Goal: Book appointment/travel/reservation

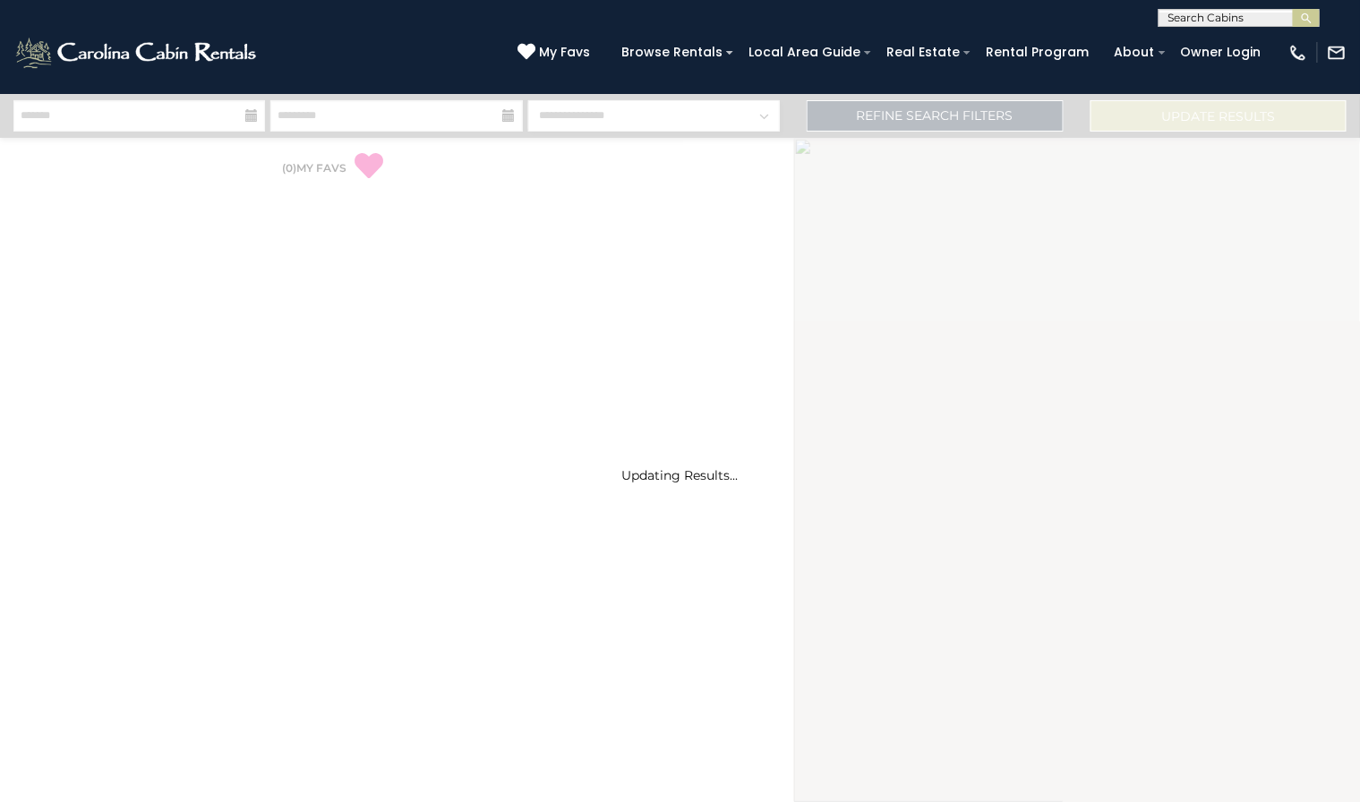
click at [1242, 27] on input "text" at bounding box center [1238, 22] width 157 height 18
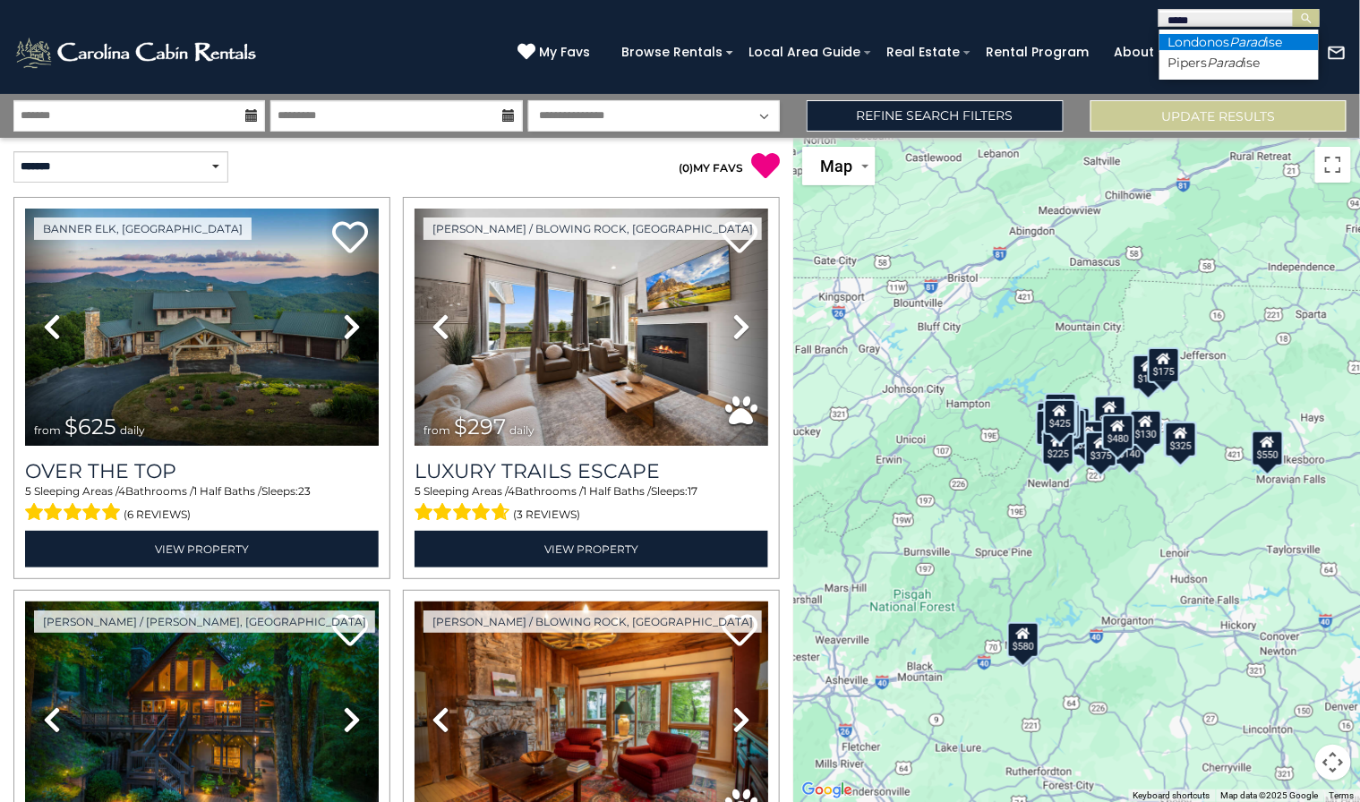
type input "*****"
click at [1239, 38] on em "Parad" at bounding box center [1249, 42] width 36 height 16
click at [1314, 9] on button "submit" at bounding box center [1306, 18] width 27 height 18
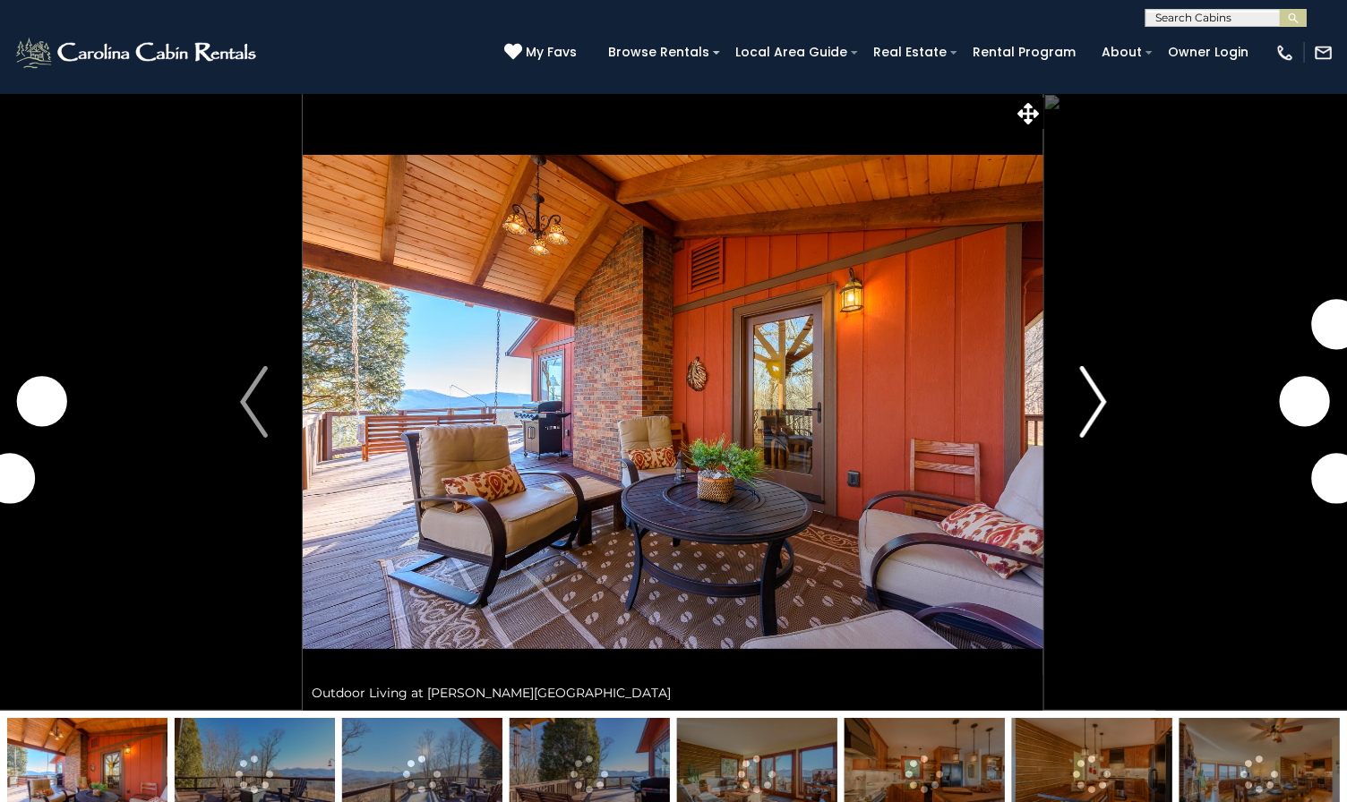
click at [1101, 420] on img "Next" at bounding box center [1092, 402] width 27 height 72
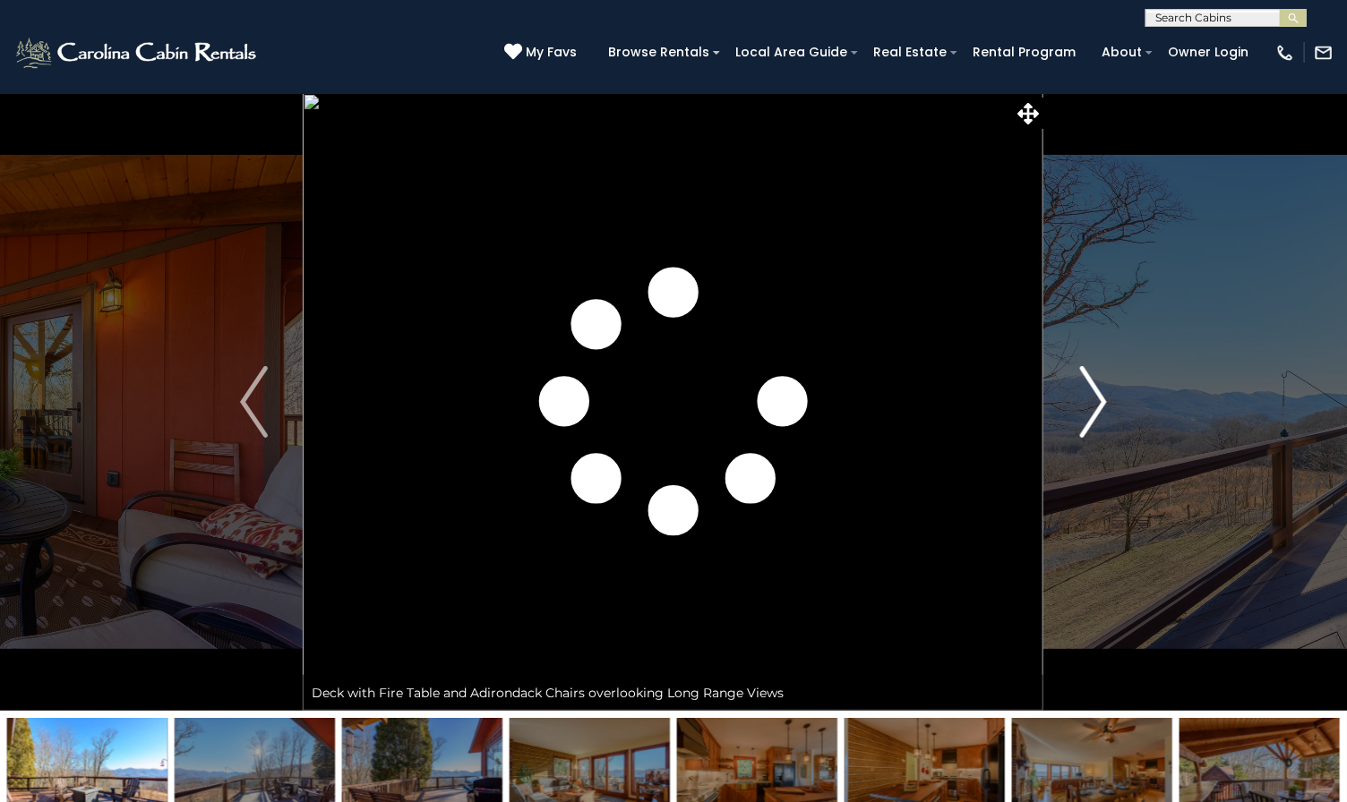
click at [1101, 420] on img "Next" at bounding box center [1092, 402] width 27 height 72
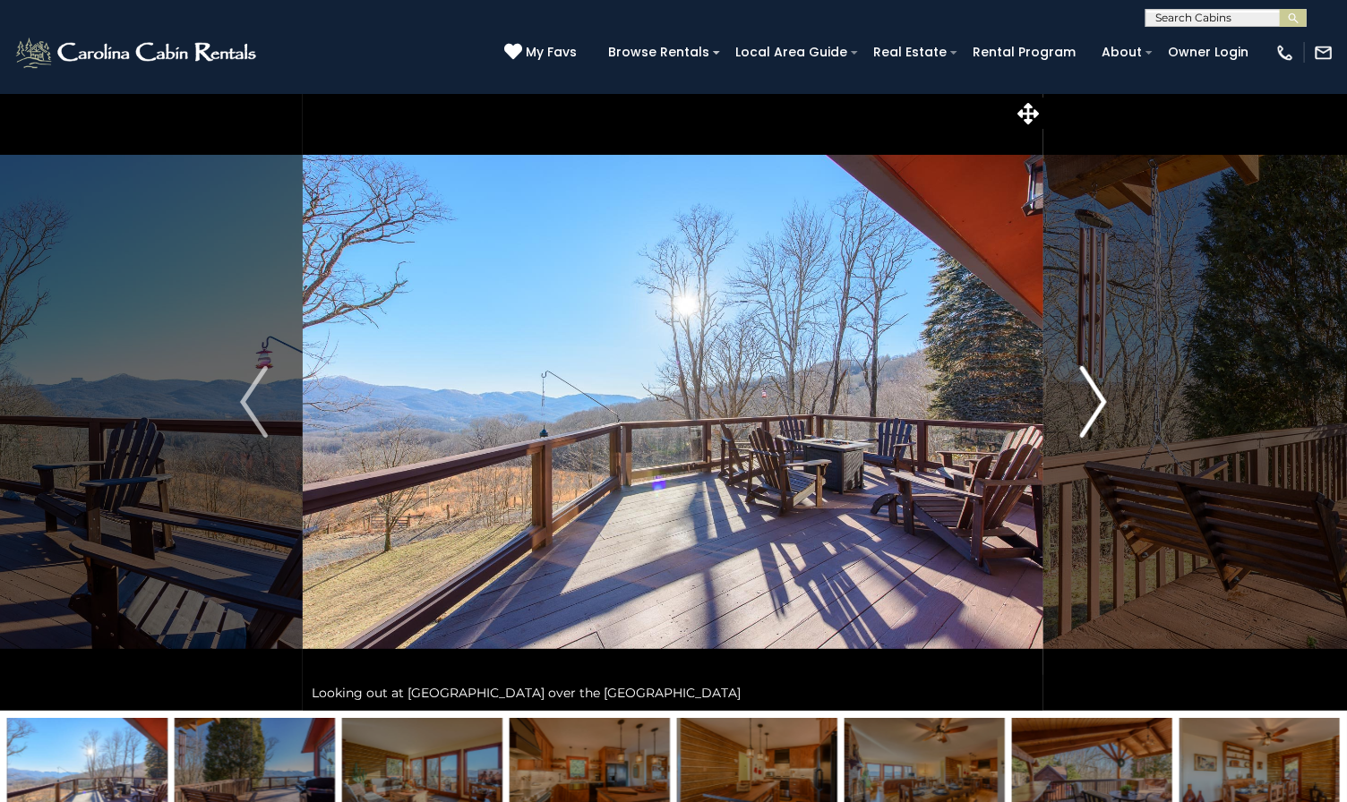
click at [1101, 420] on img "Next" at bounding box center [1092, 402] width 27 height 72
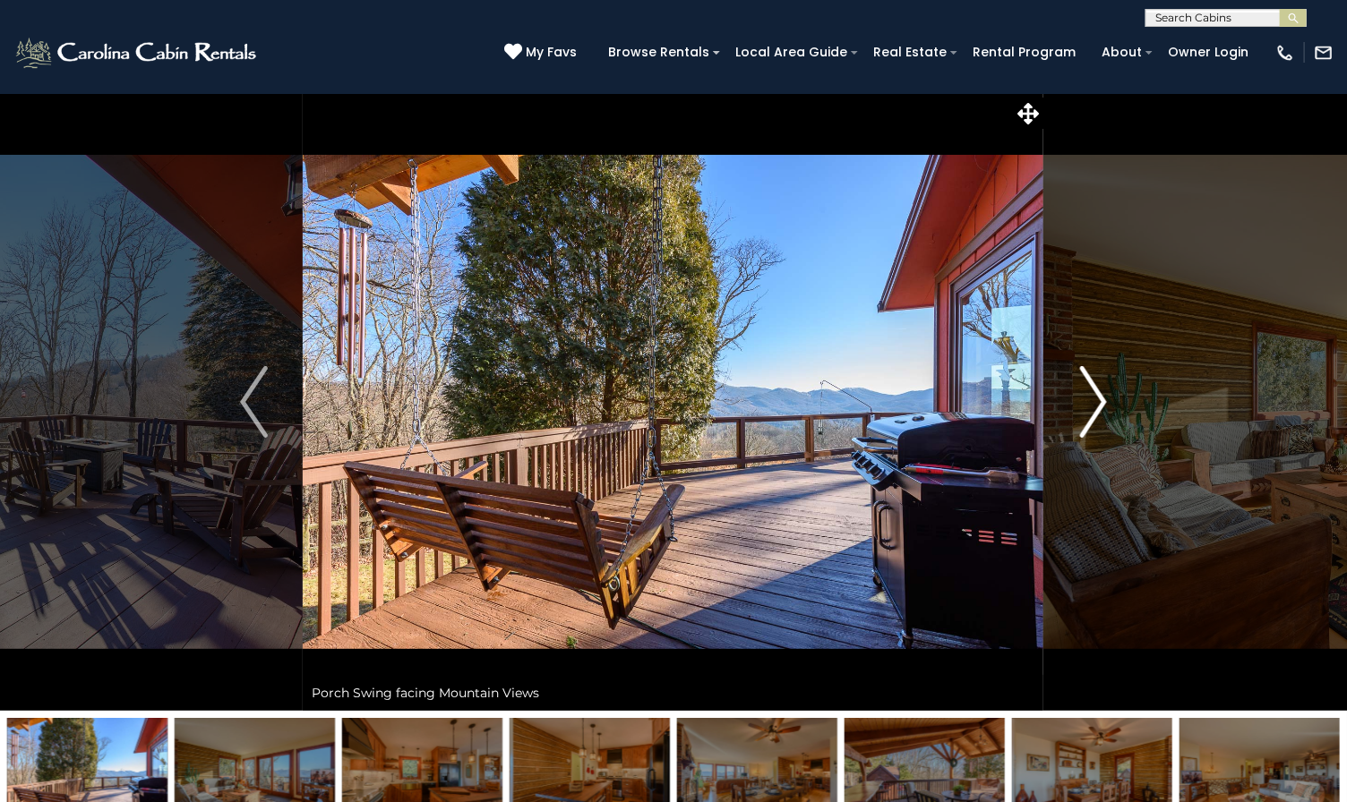
click at [1101, 420] on img "Next" at bounding box center [1092, 402] width 27 height 72
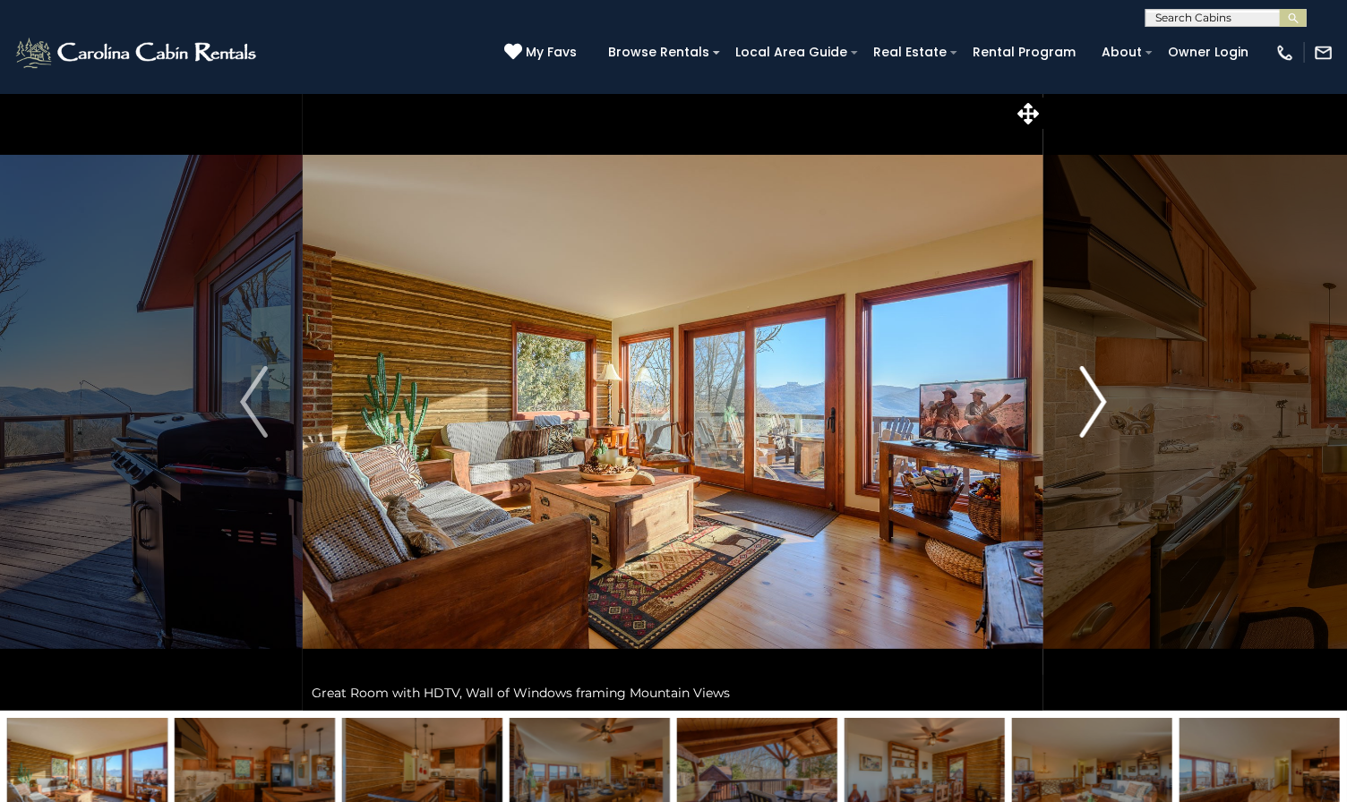
click at [1101, 420] on img "Next" at bounding box center [1092, 402] width 27 height 72
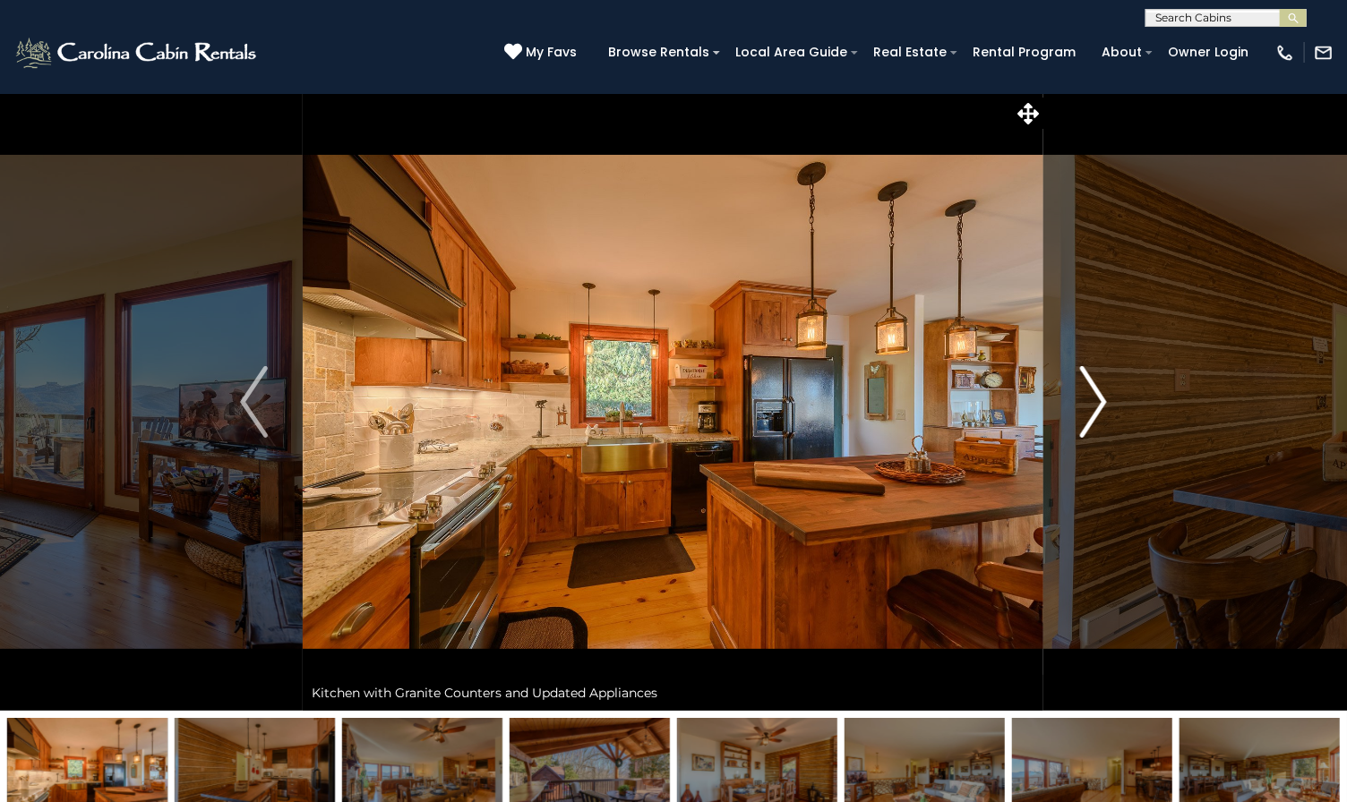
click at [1101, 420] on img "Next" at bounding box center [1092, 402] width 27 height 72
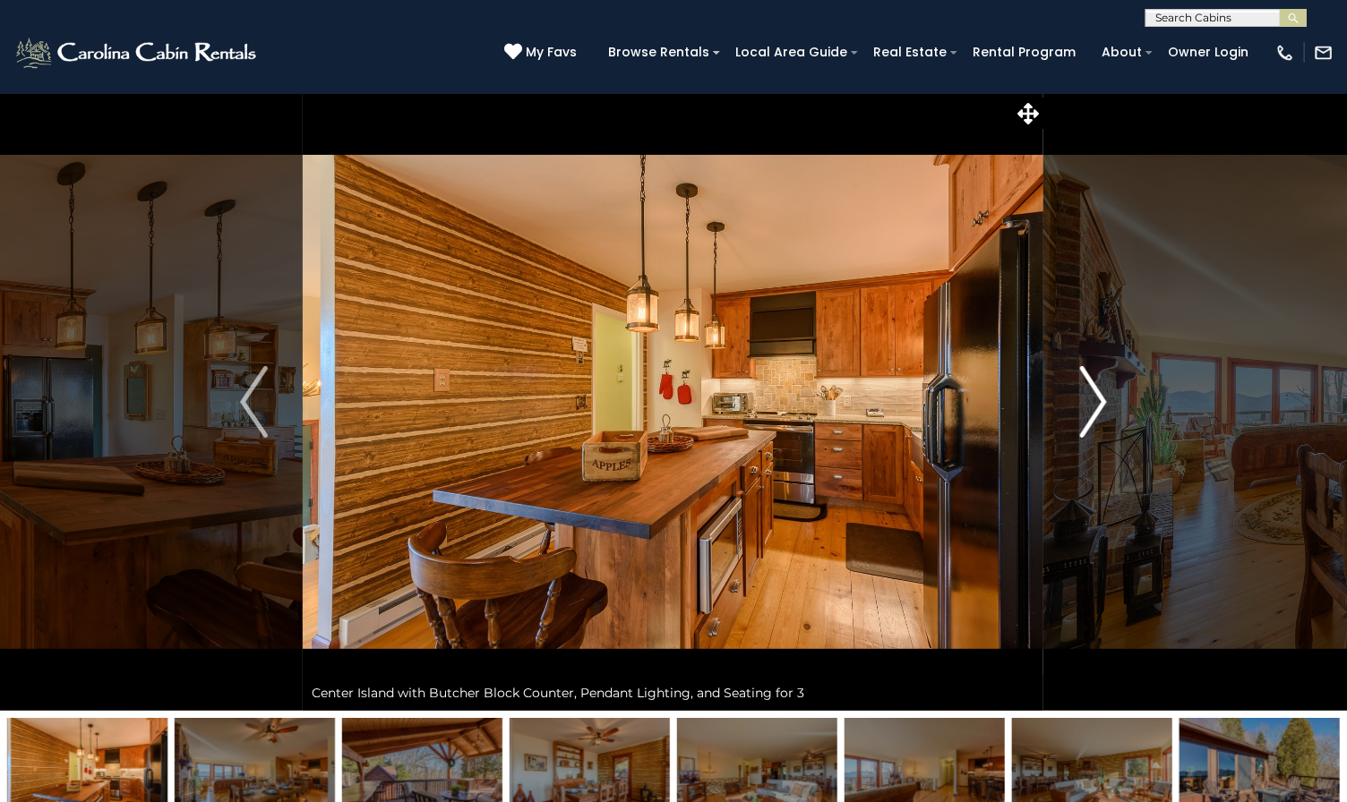
click at [1101, 420] on img "Next" at bounding box center [1092, 402] width 27 height 72
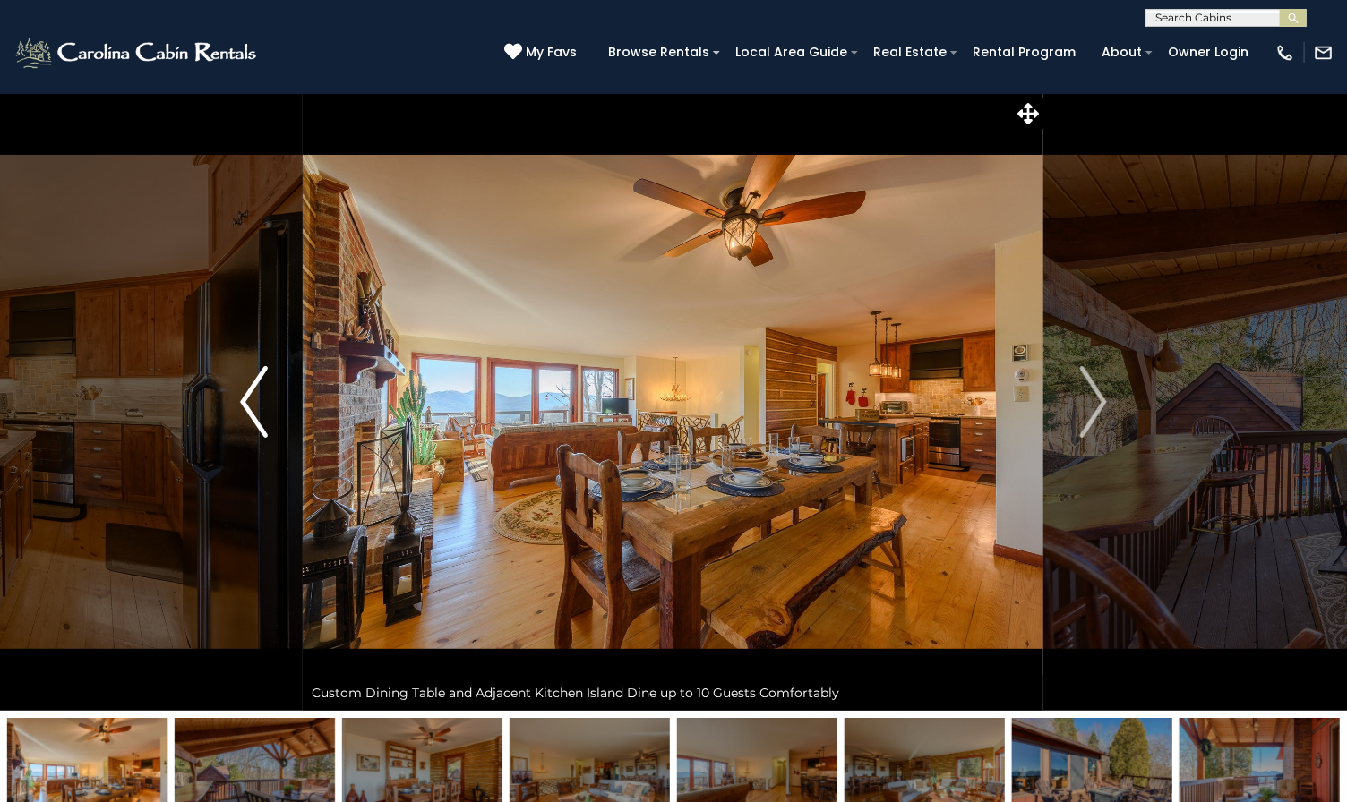
click at [279, 412] on button "Previous" at bounding box center [253, 402] width 99 height 618
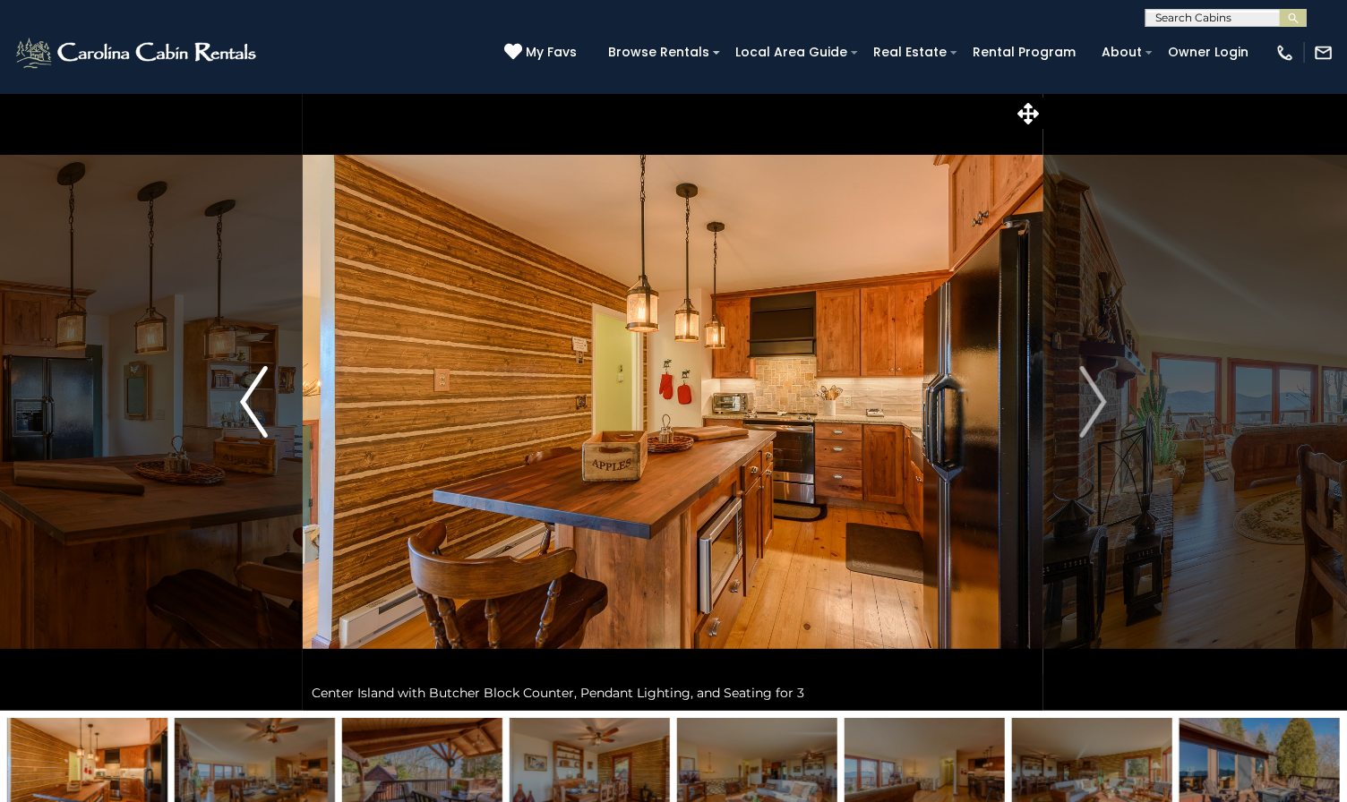
click at [279, 412] on button "Previous" at bounding box center [253, 402] width 99 height 618
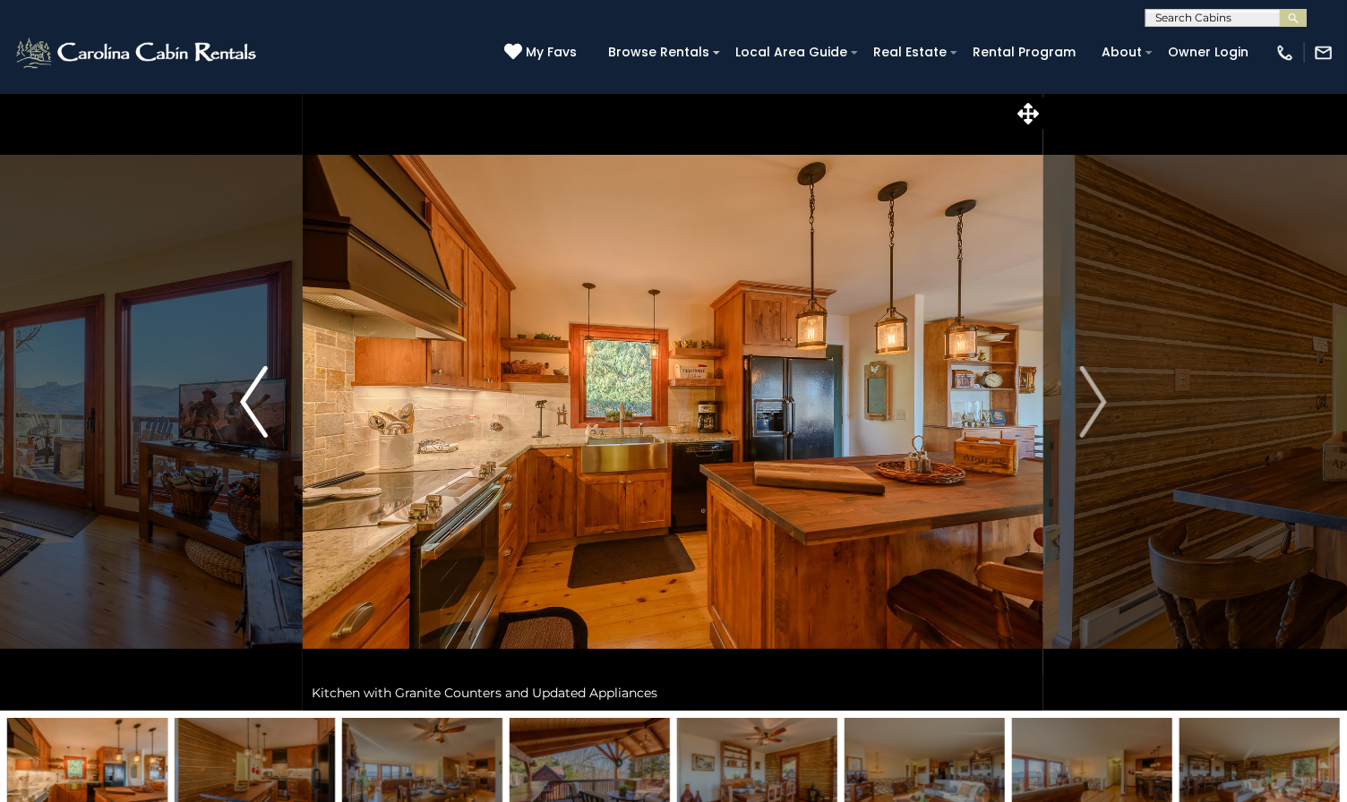
click at [279, 412] on button "Previous" at bounding box center [253, 402] width 99 height 618
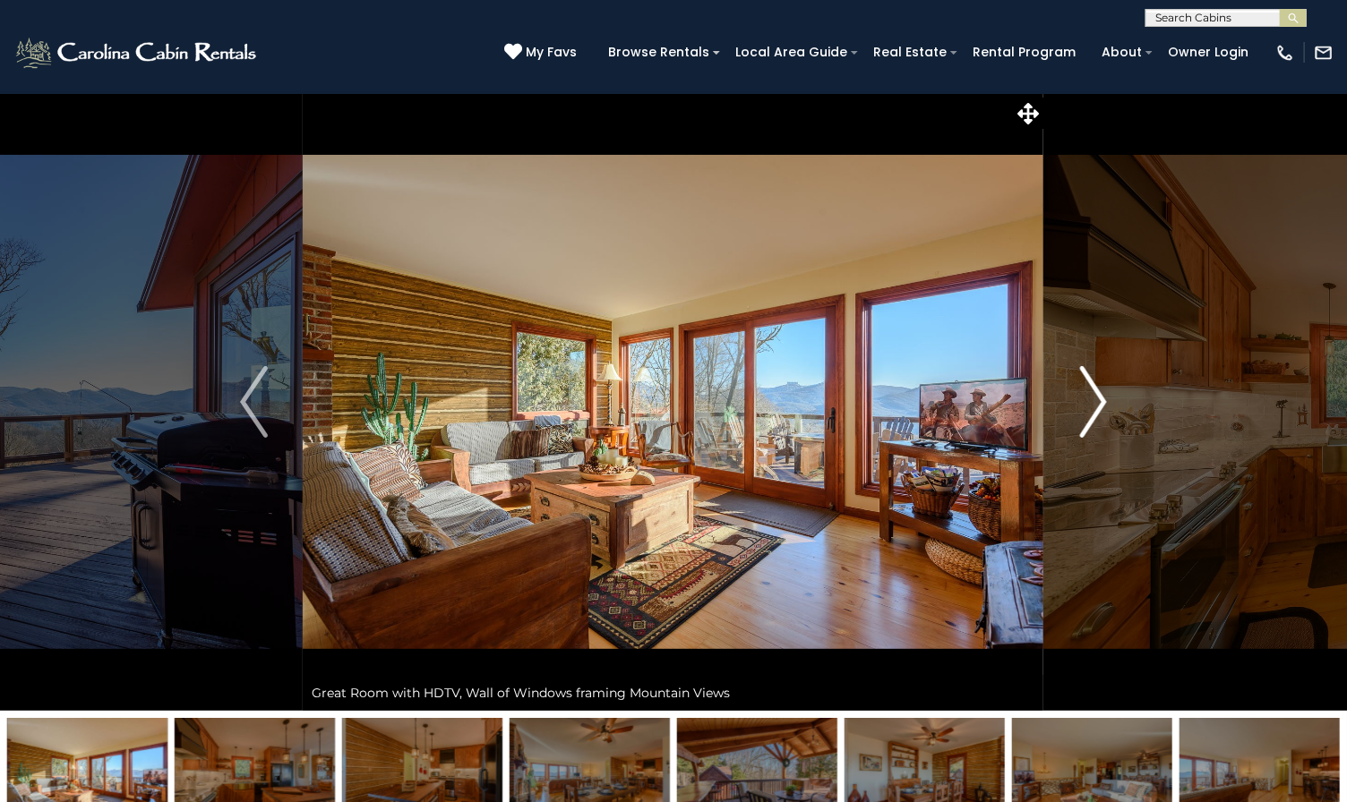
click at [1096, 374] on img "Next" at bounding box center [1092, 402] width 27 height 72
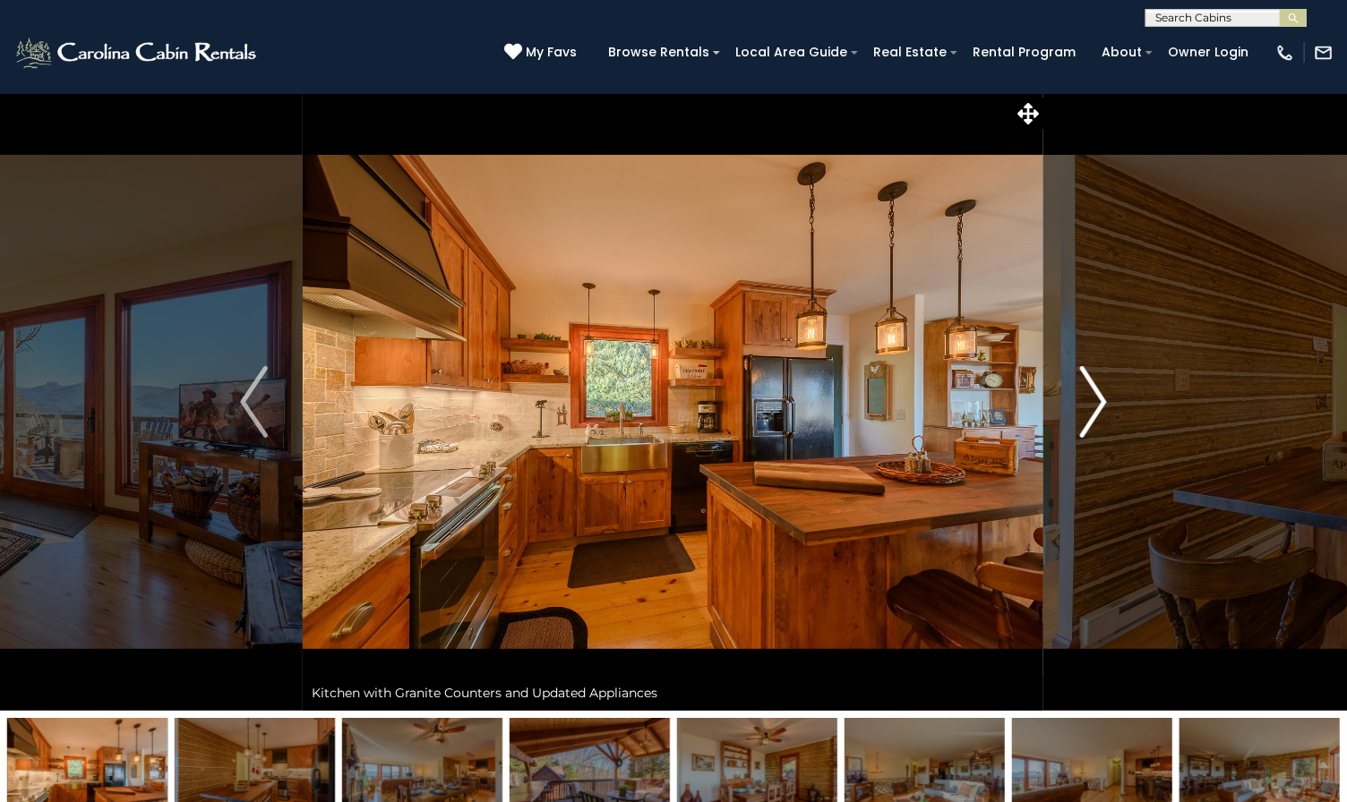
click at [1096, 374] on img "Next" at bounding box center [1092, 402] width 27 height 72
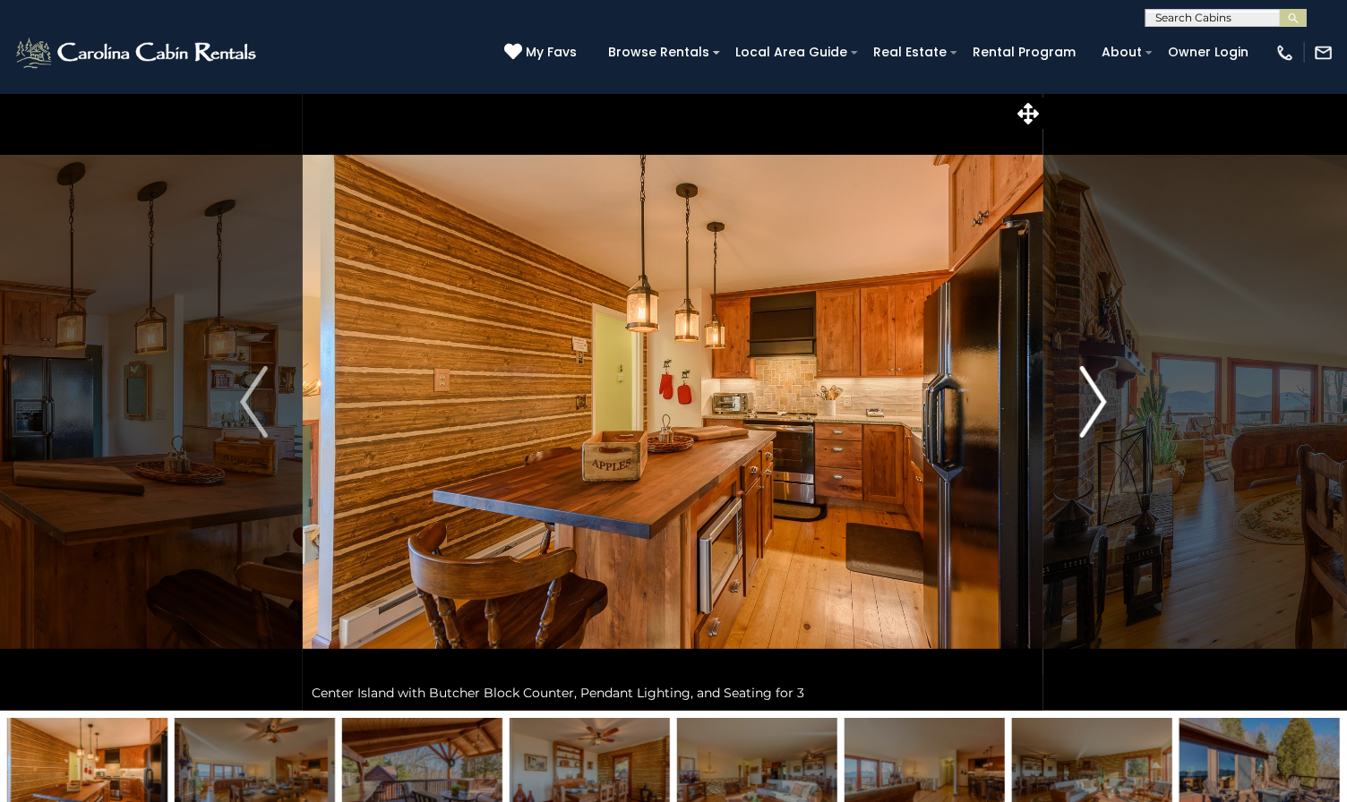
click at [1096, 374] on img "Next" at bounding box center [1092, 402] width 27 height 72
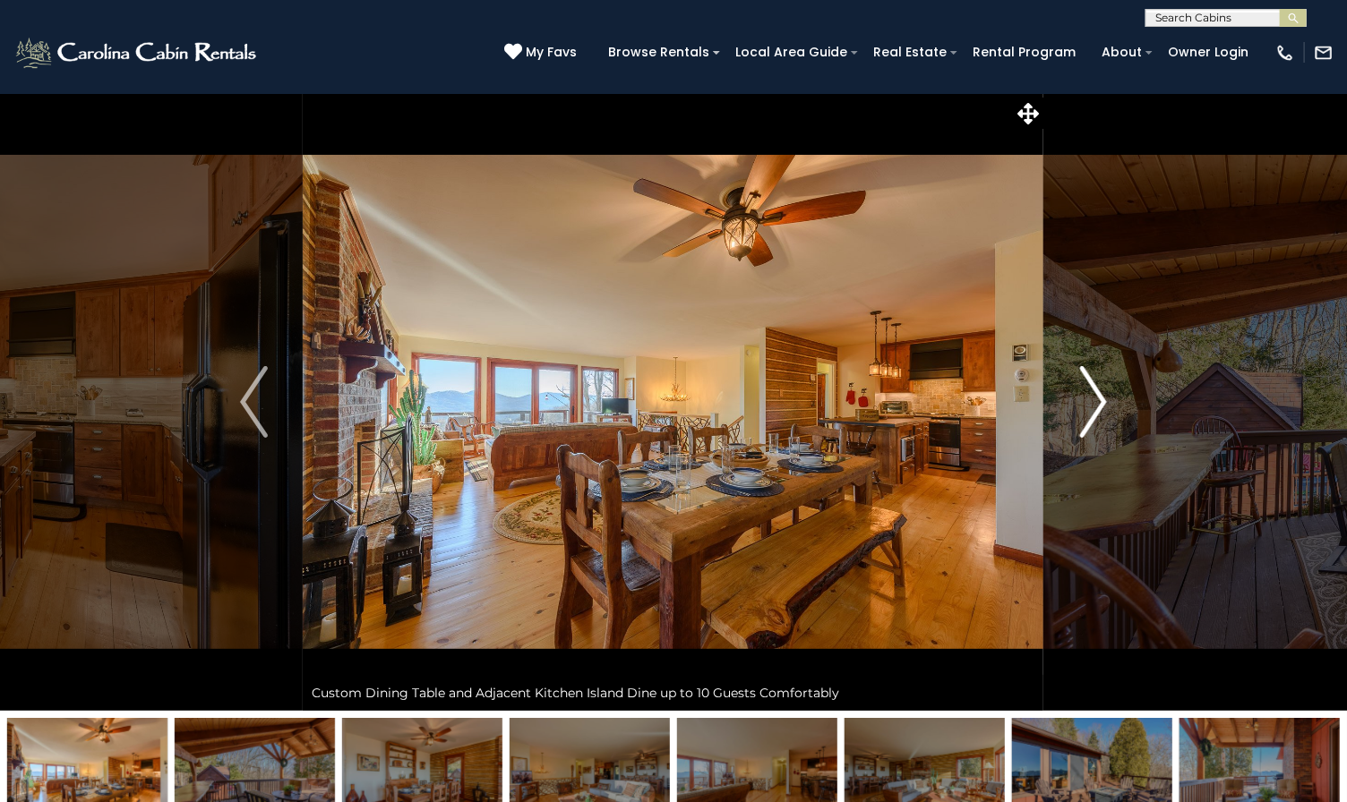
click at [1096, 374] on img "Next" at bounding box center [1092, 402] width 27 height 72
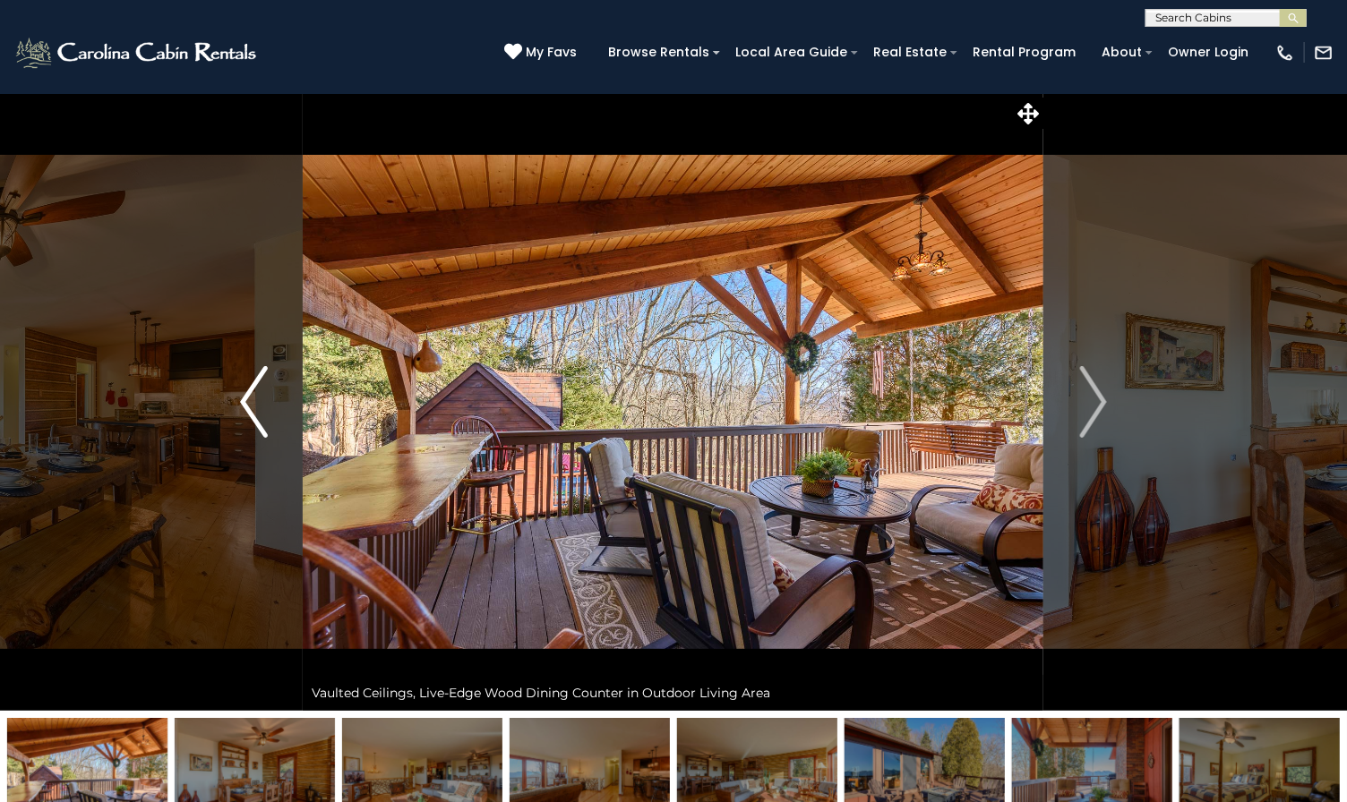
click at [234, 404] on button "Previous" at bounding box center [253, 402] width 99 height 618
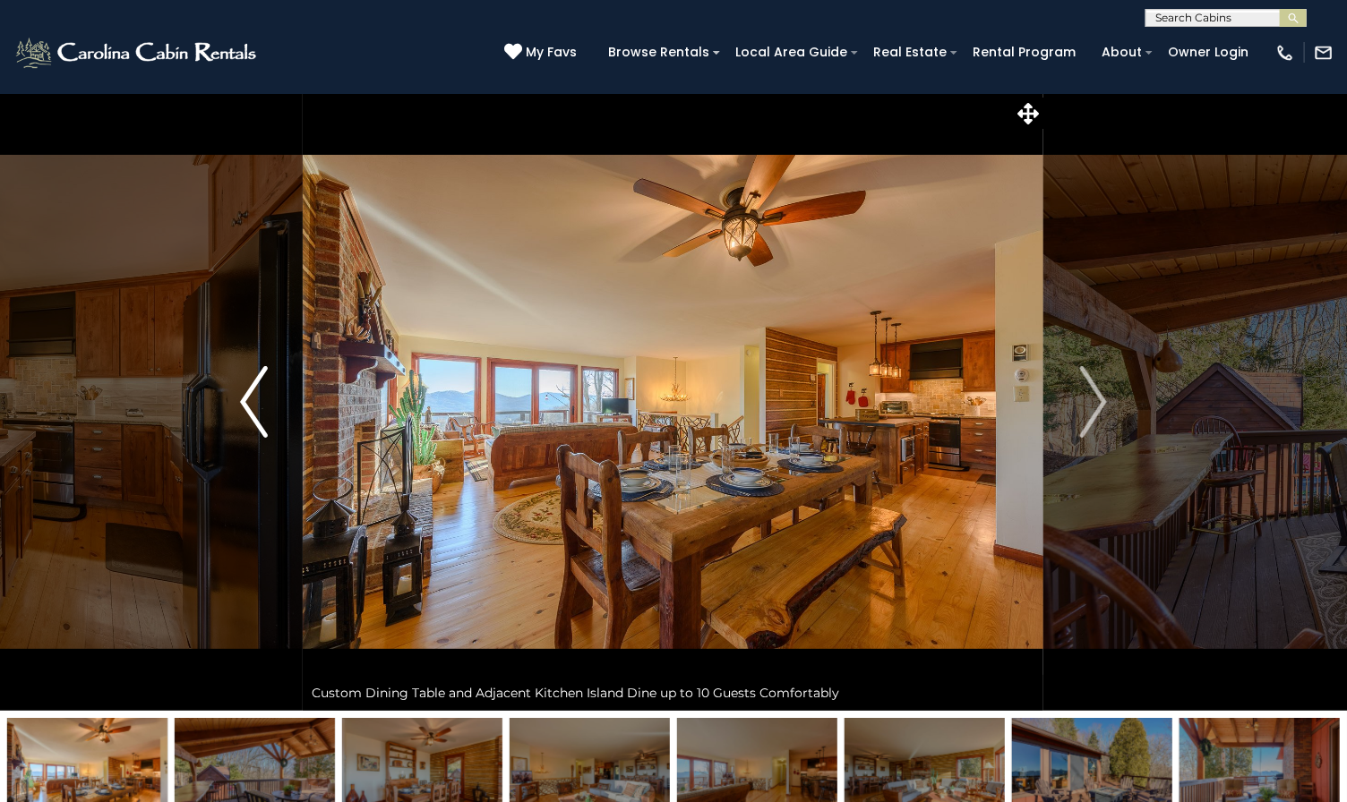
click at [259, 419] on img "Previous" at bounding box center [253, 402] width 27 height 72
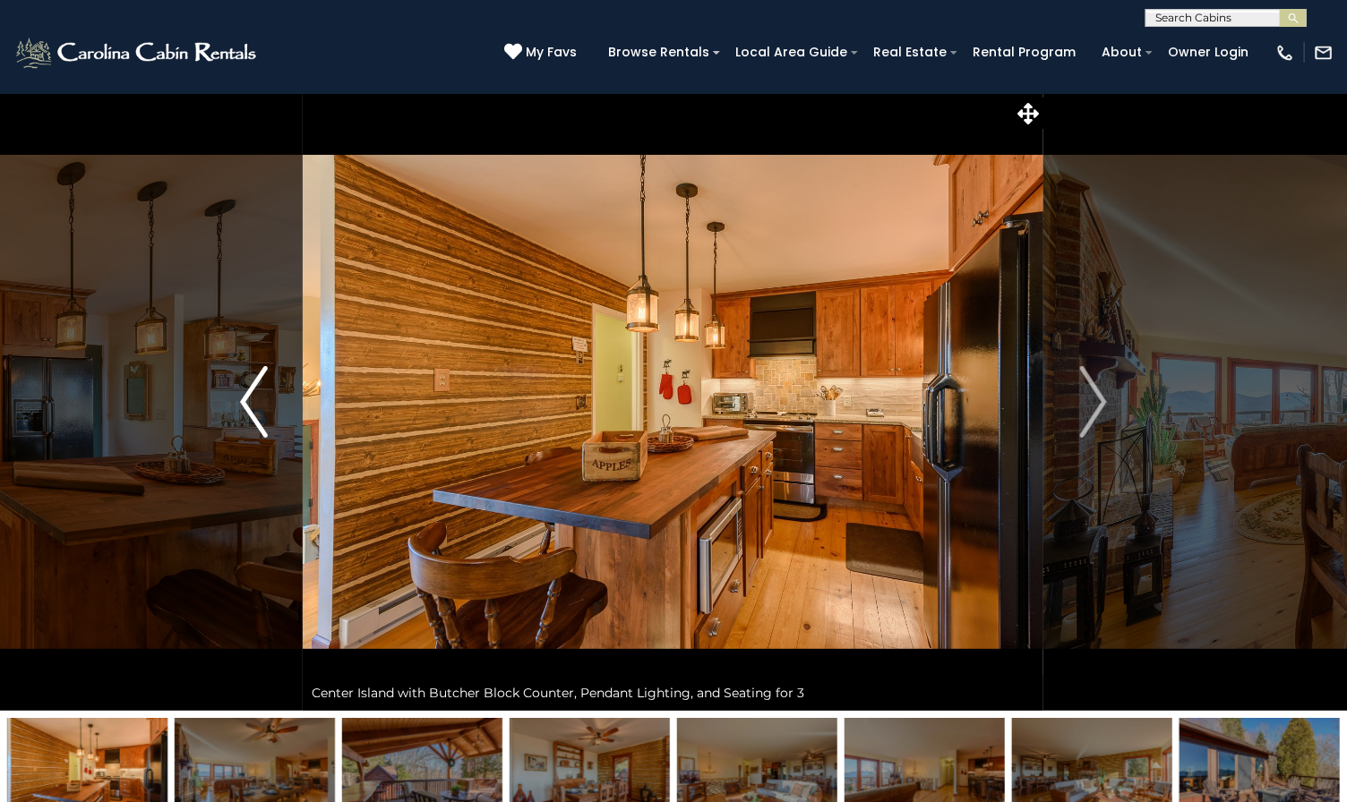
click at [240, 393] on img "Previous" at bounding box center [253, 402] width 27 height 72
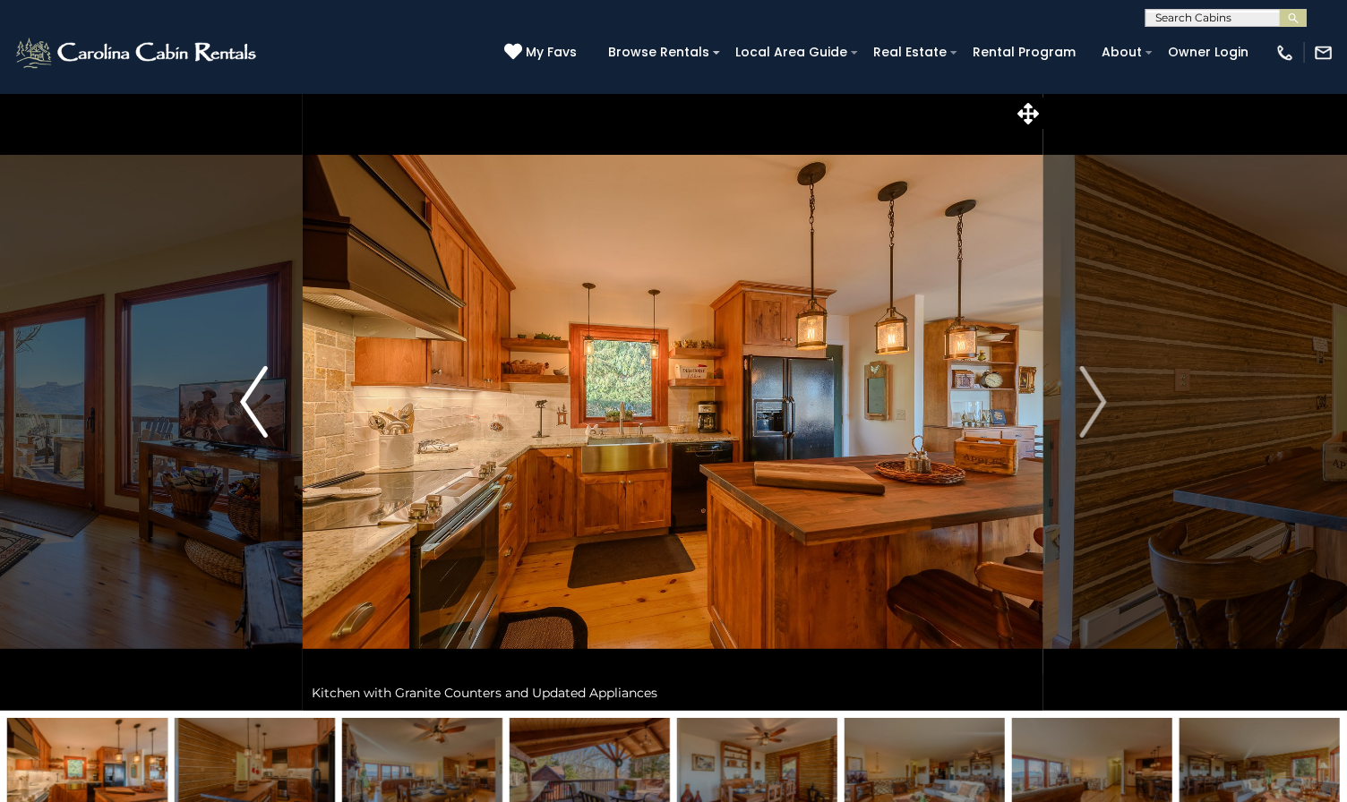
click at [259, 420] on img "Previous" at bounding box center [253, 402] width 27 height 72
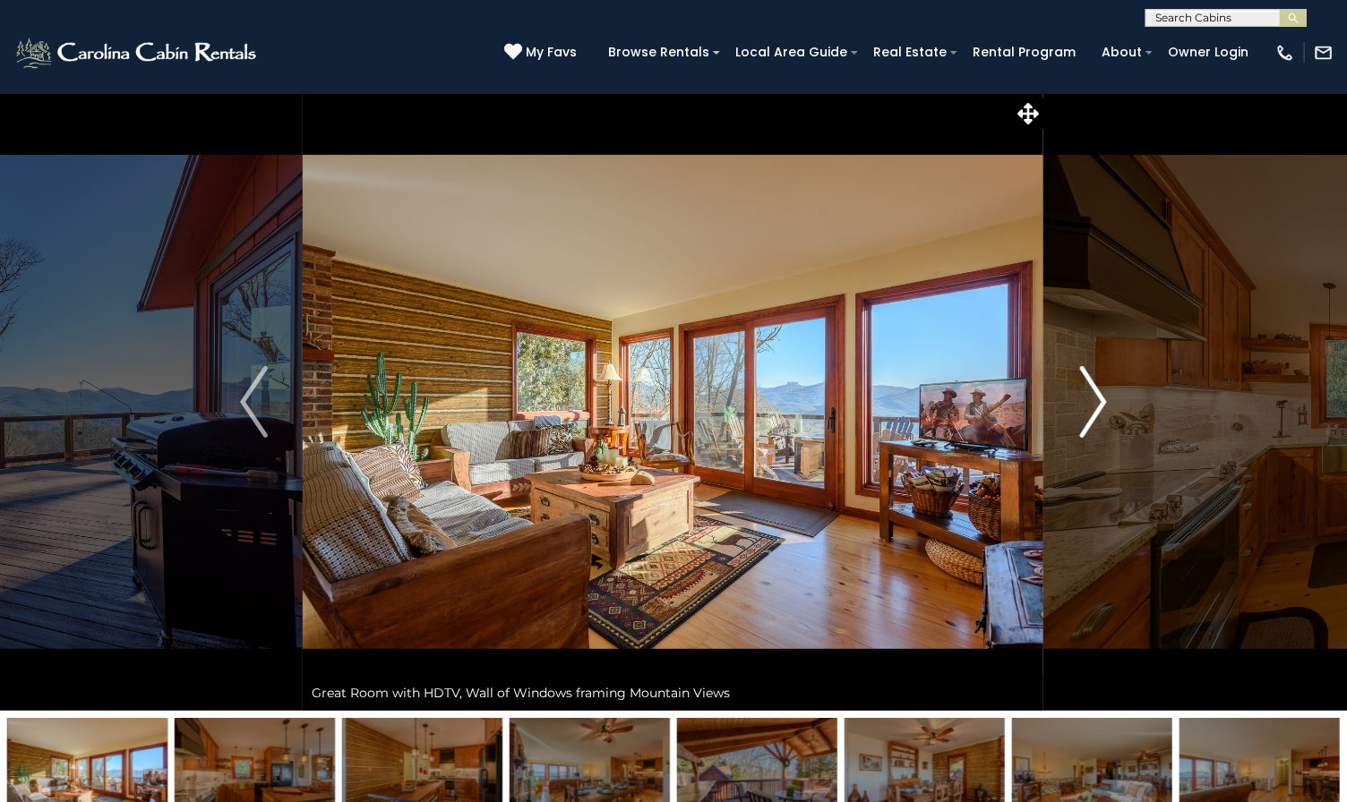
click at [1107, 413] on button "Next" at bounding box center [1093, 402] width 99 height 618
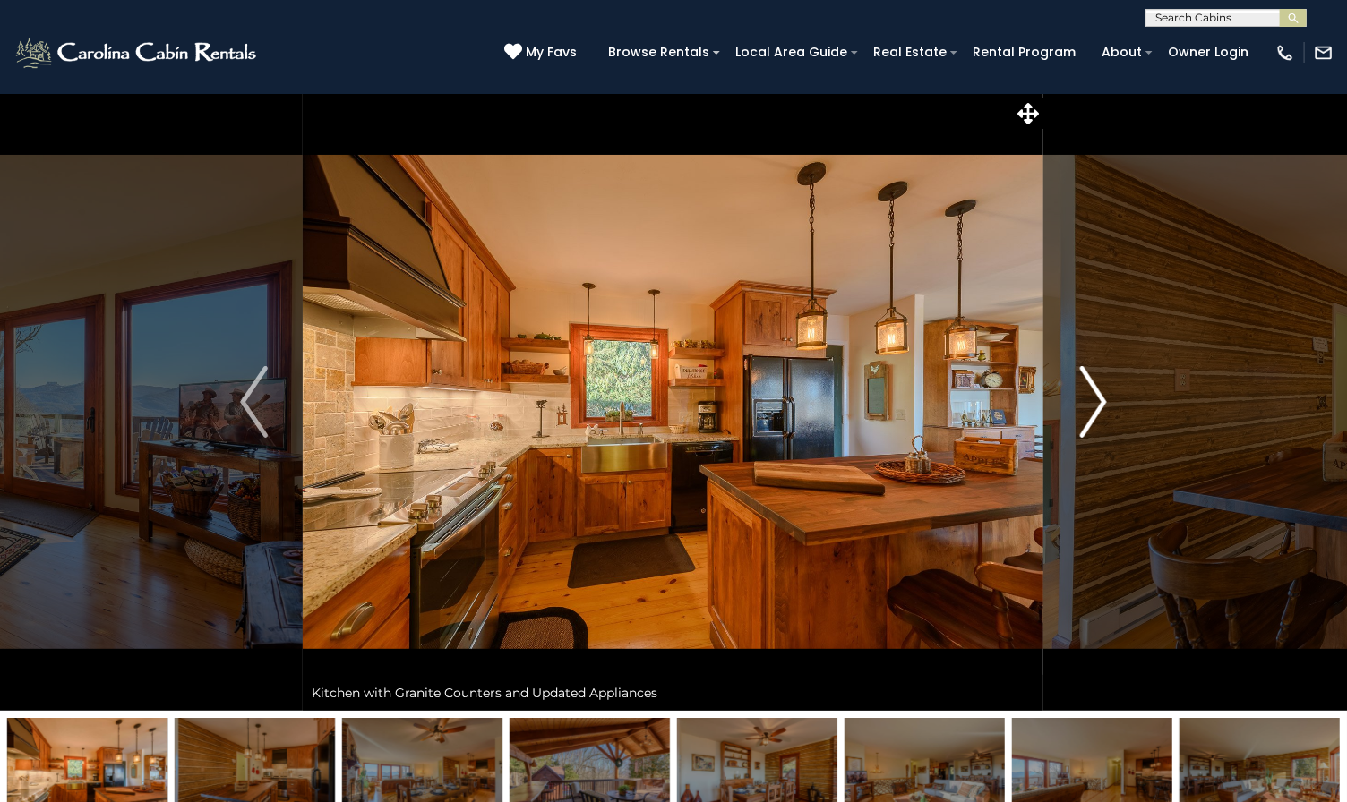
click at [1097, 413] on img "Next" at bounding box center [1092, 402] width 27 height 72
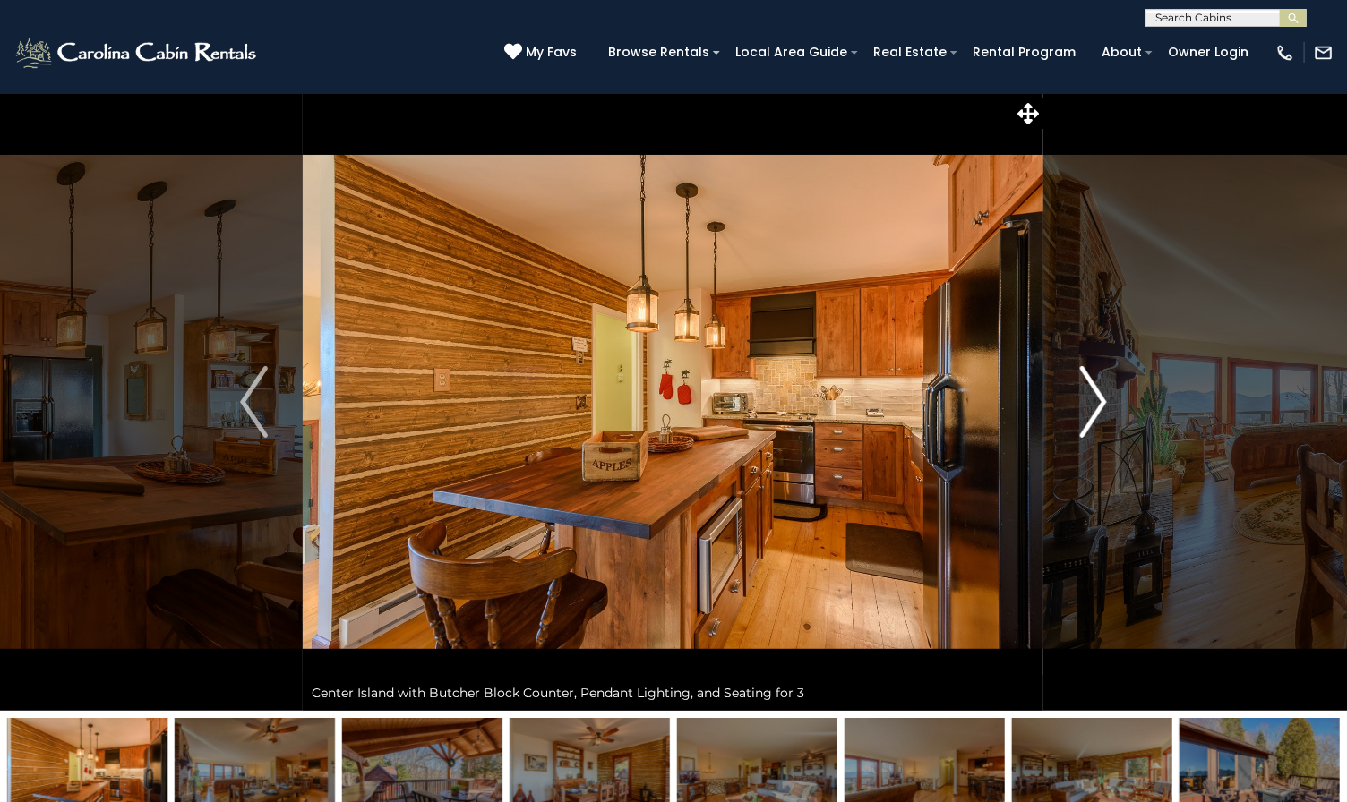
click at [1082, 399] on img "Next" at bounding box center [1092, 402] width 27 height 72
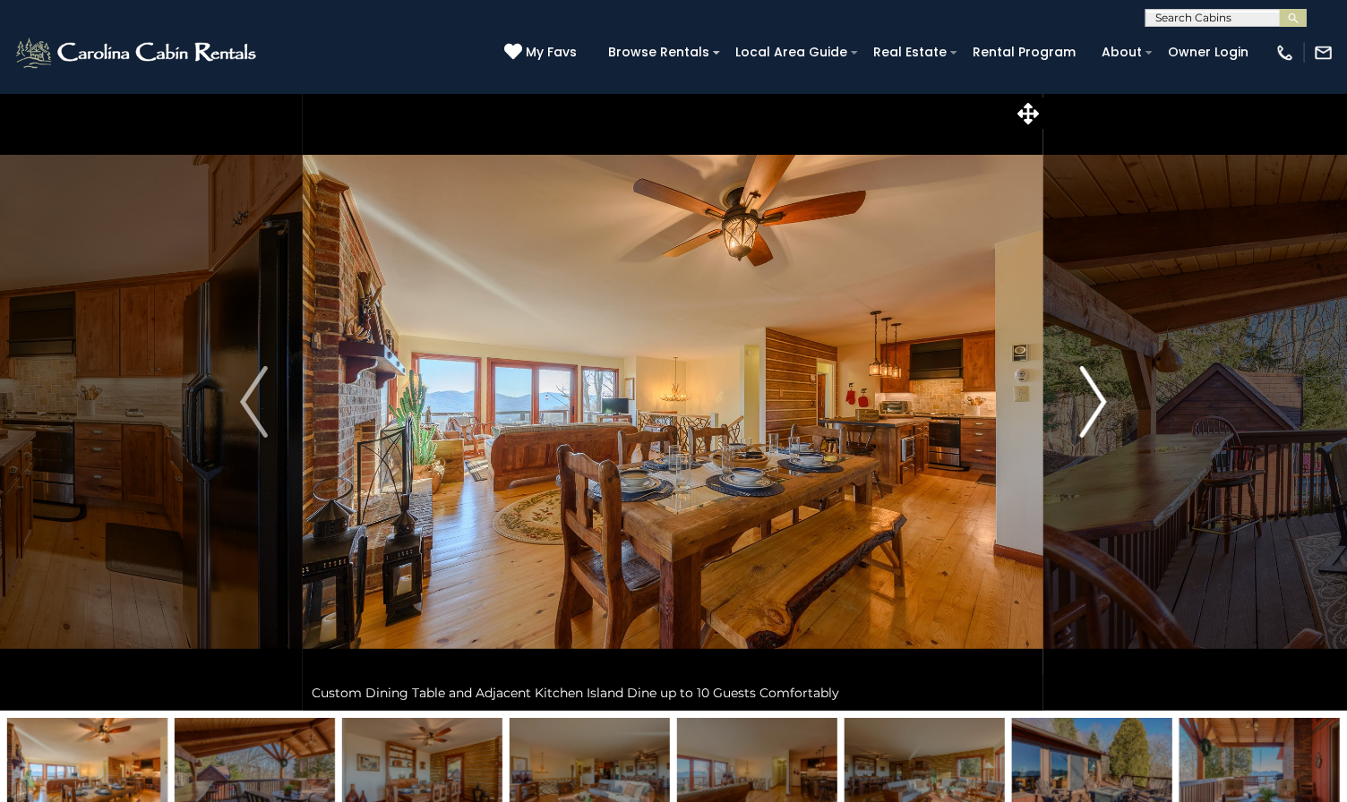
click at [1096, 433] on img "Next" at bounding box center [1092, 402] width 27 height 72
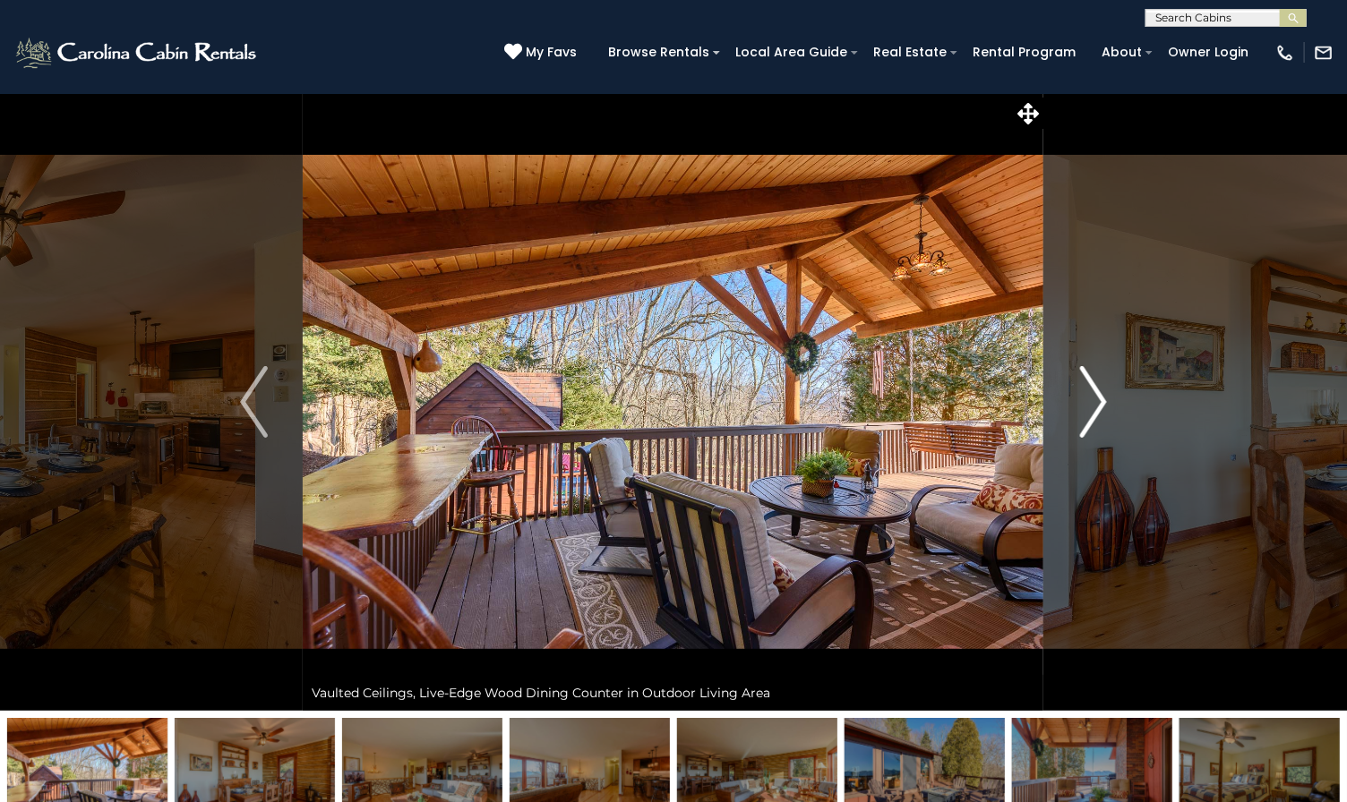
click at [1099, 422] on img "Next" at bounding box center [1092, 402] width 27 height 72
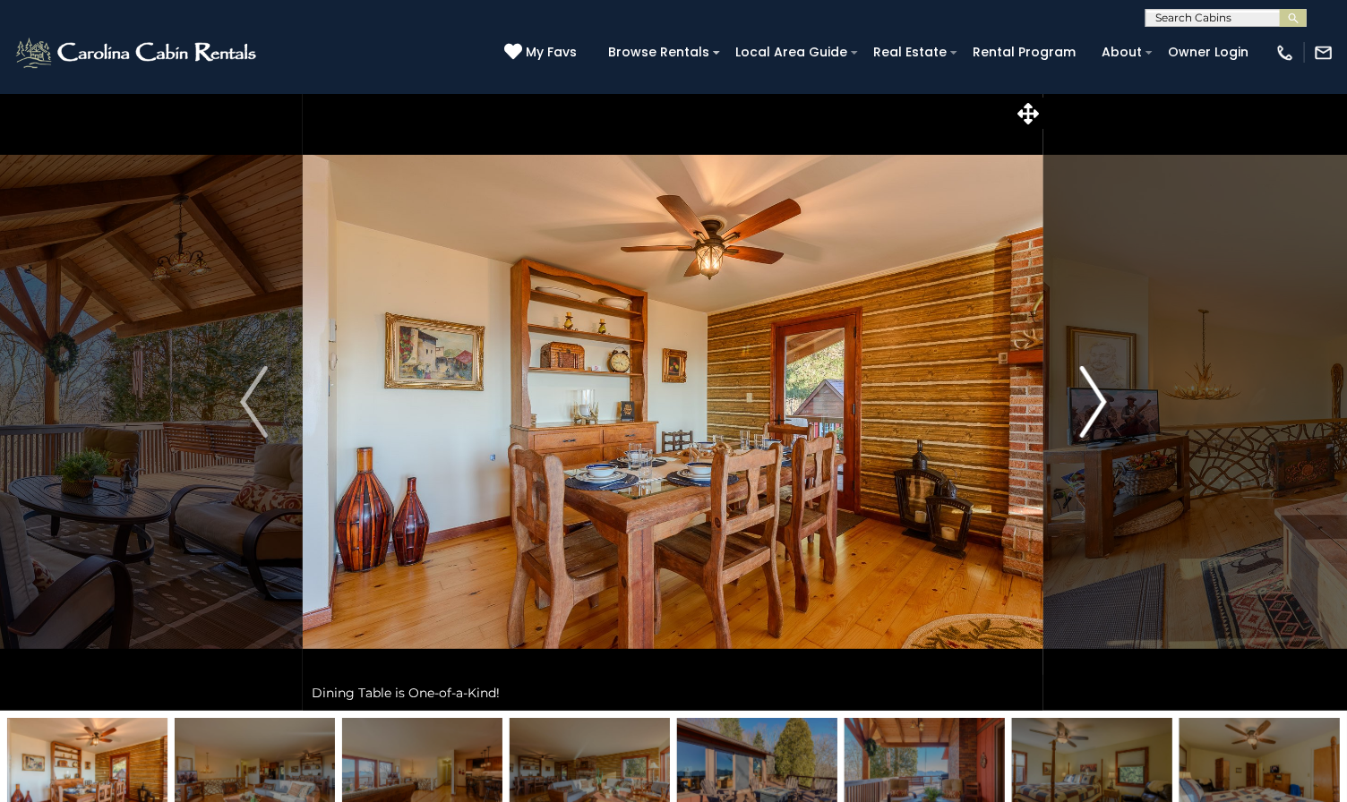
click at [1083, 410] on img "Next" at bounding box center [1092, 402] width 27 height 72
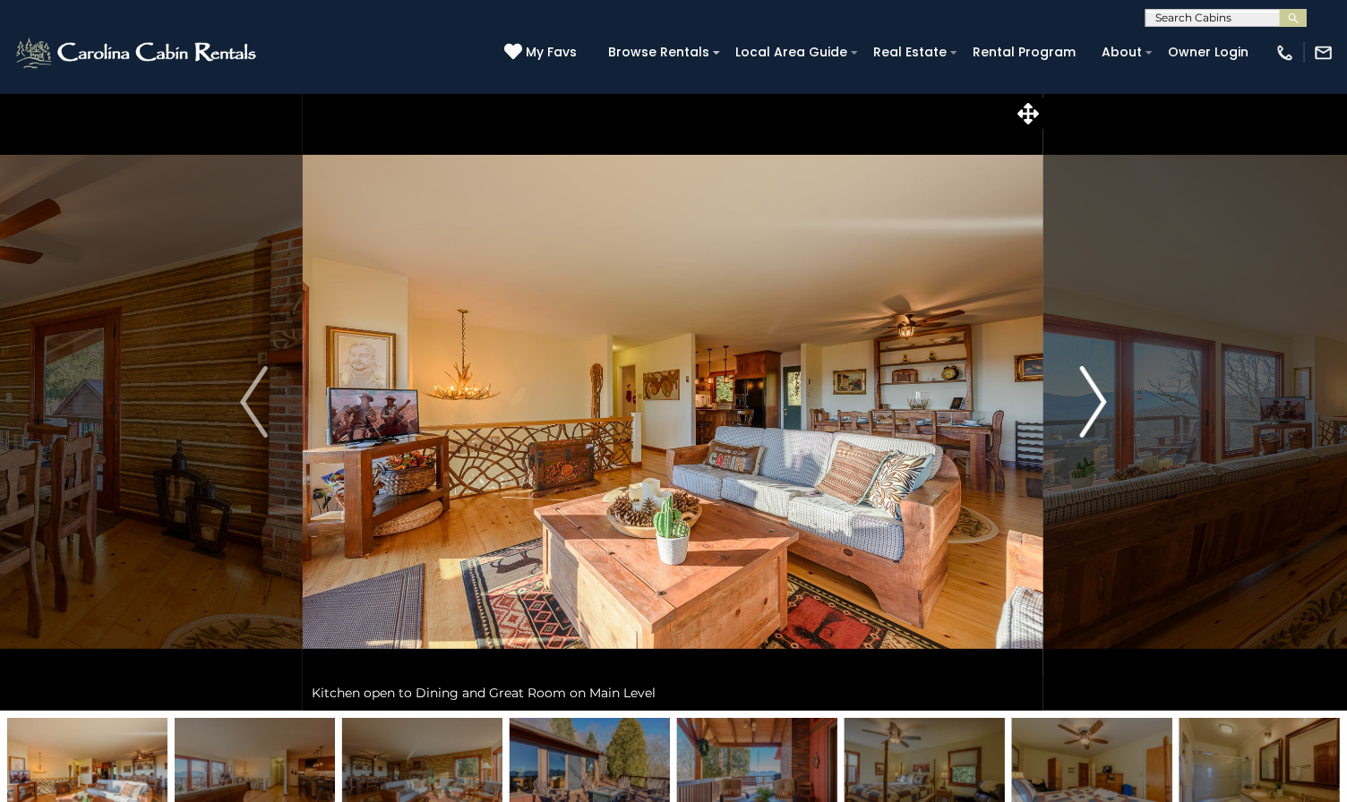
click at [1087, 416] on img "Next" at bounding box center [1092, 402] width 27 height 72
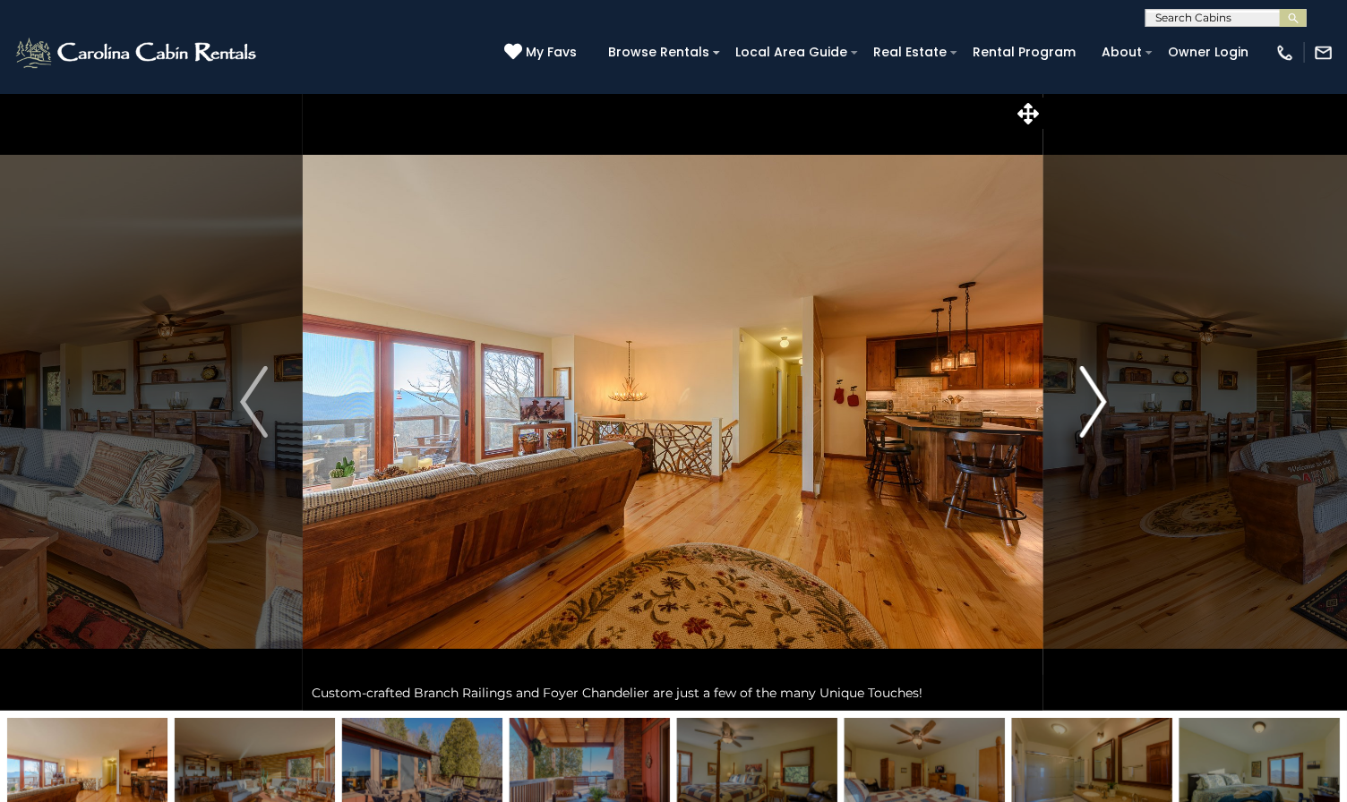
click at [1090, 425] on img "Next" at bounding box center [1092, 402] width 27 height 72
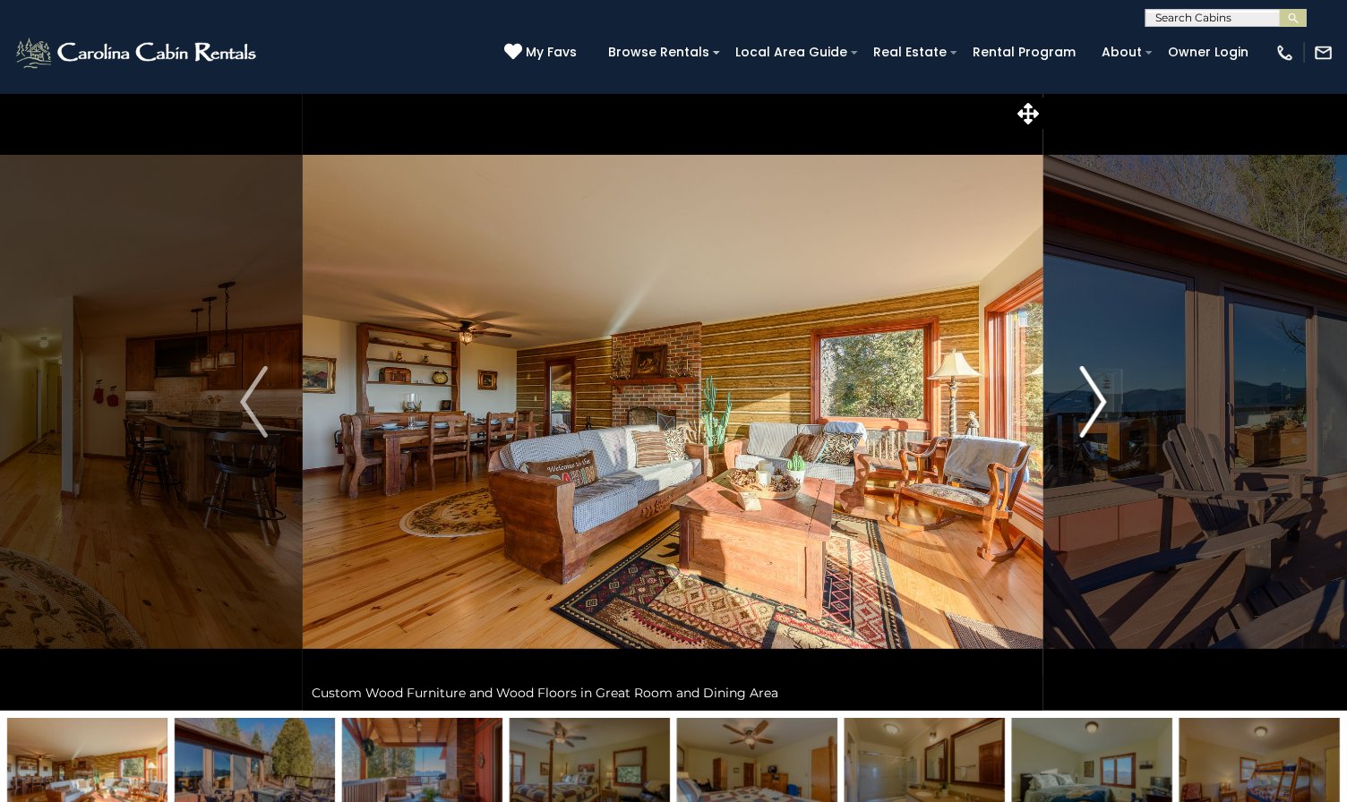
click at [1089, 409] on img "Next" at bounding box center [1092, 402] width 27 height 72
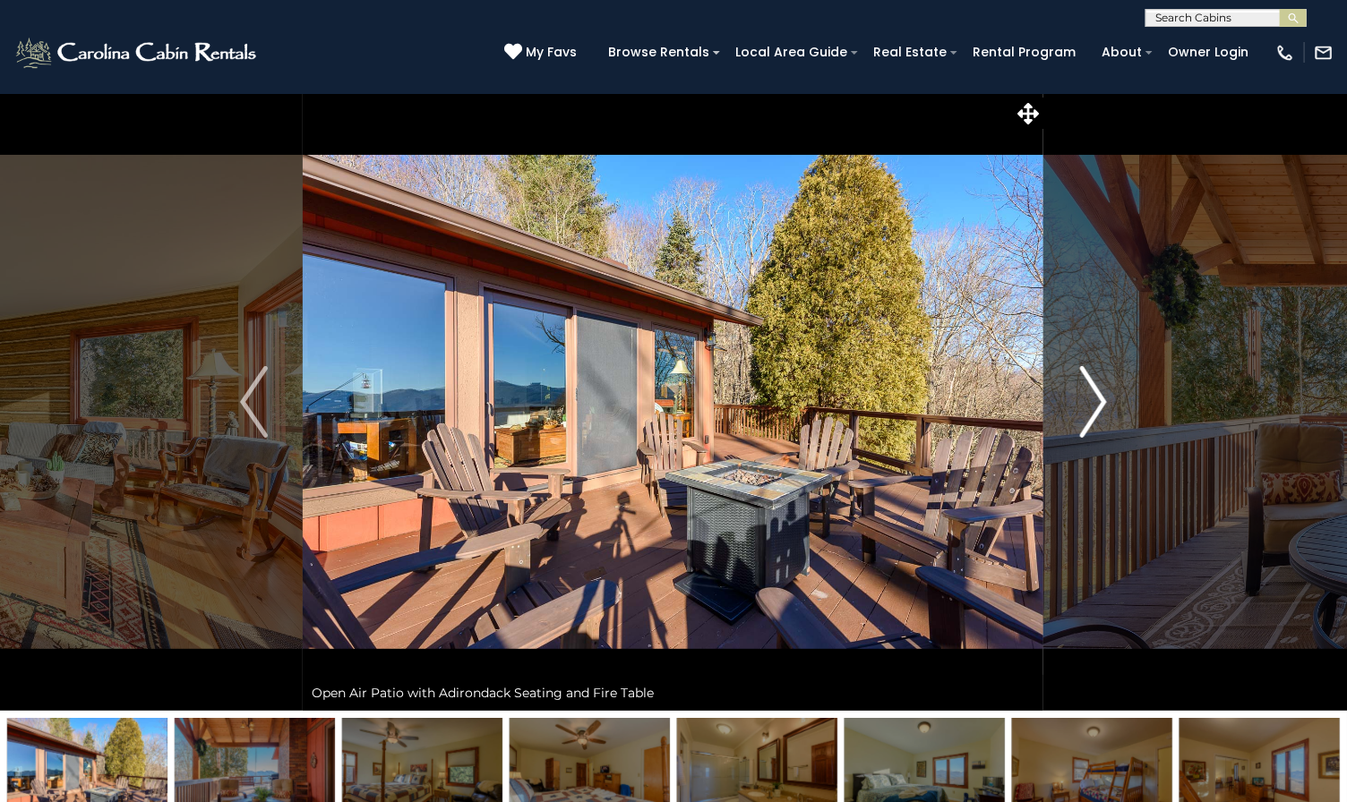
click at [1093, 421] on img "Next" at bounding box center [1092, 402] width 27 height 72
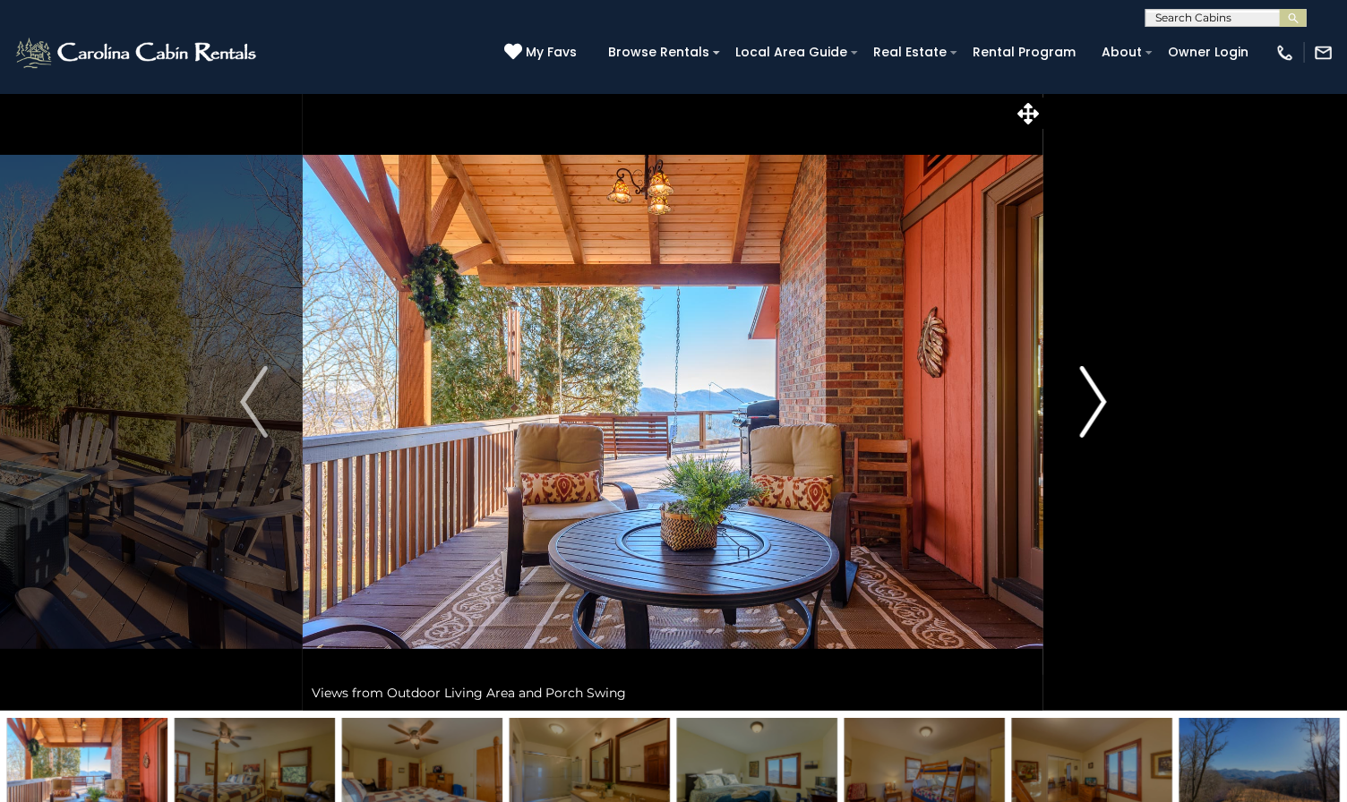
click at [1094, 425] on img "Next" at bounding box center [1092, 402] width 27 height 72
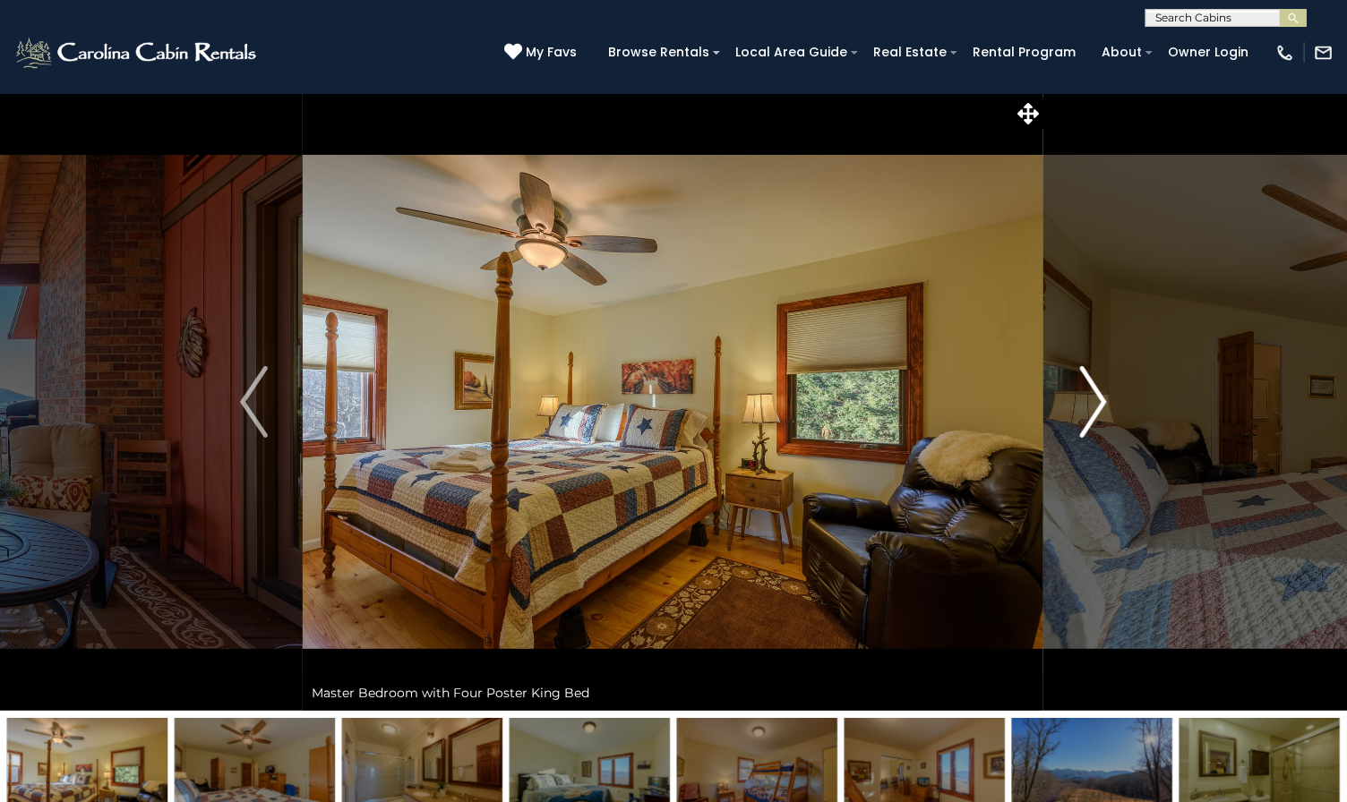
click at [1079, 414] on img "Next" at bounding box center [1092, 402] width 27 height 72
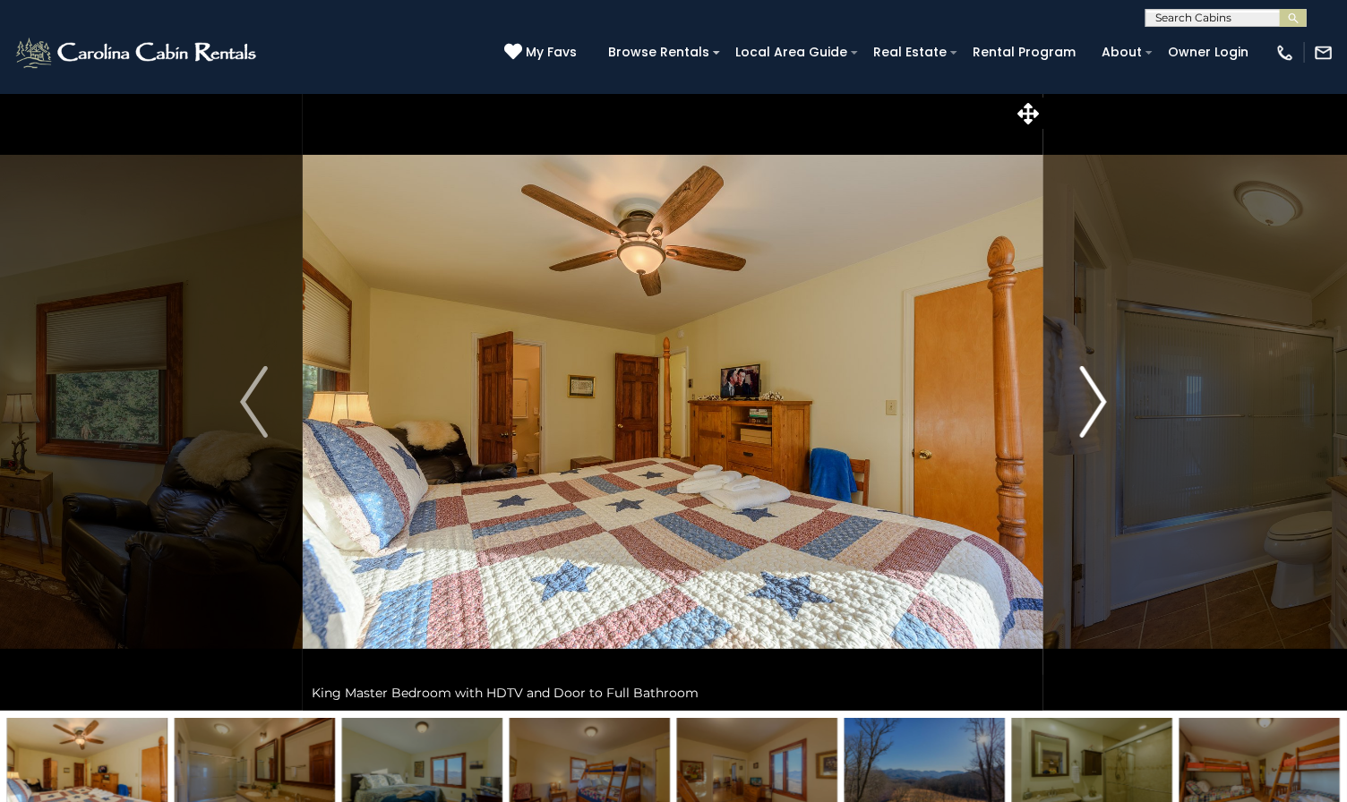
click at [1077, 413] on button "Next" at bounding box center [1093, 402] width 99 height 618
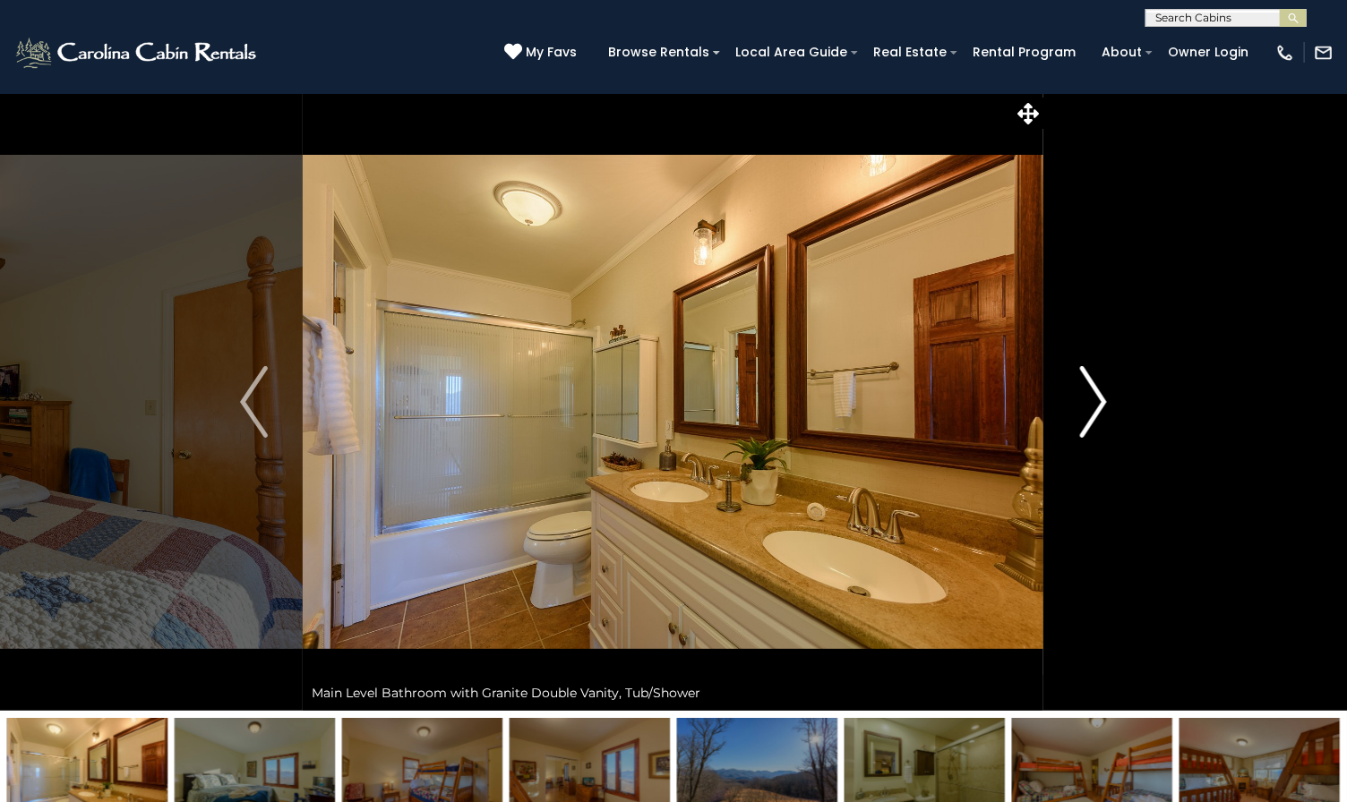
click at [1083, 417] on img "Next" at bounding box center [1092, 402] width 27 height 72
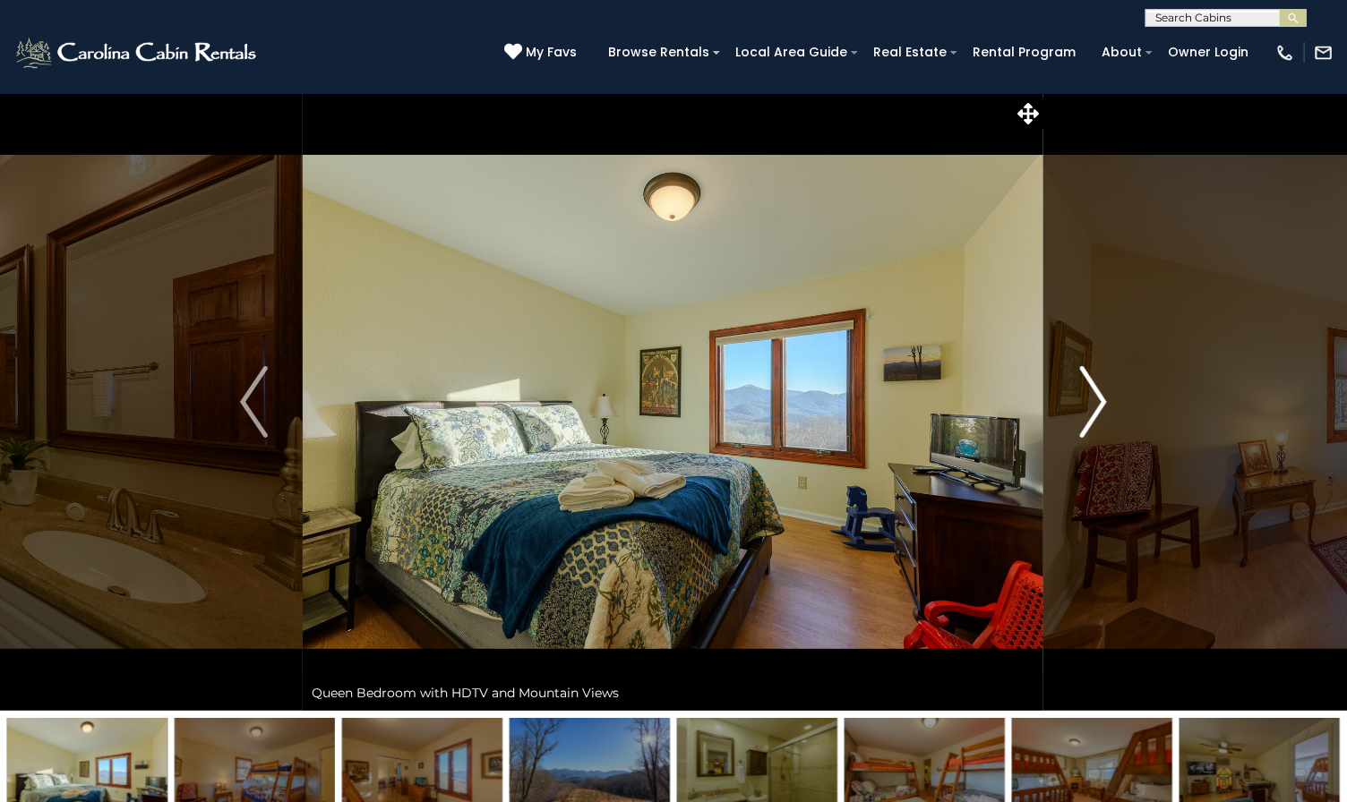
click at [1082, 425] on img "Next" at bounding box center [1092, 402] width 27 height 72
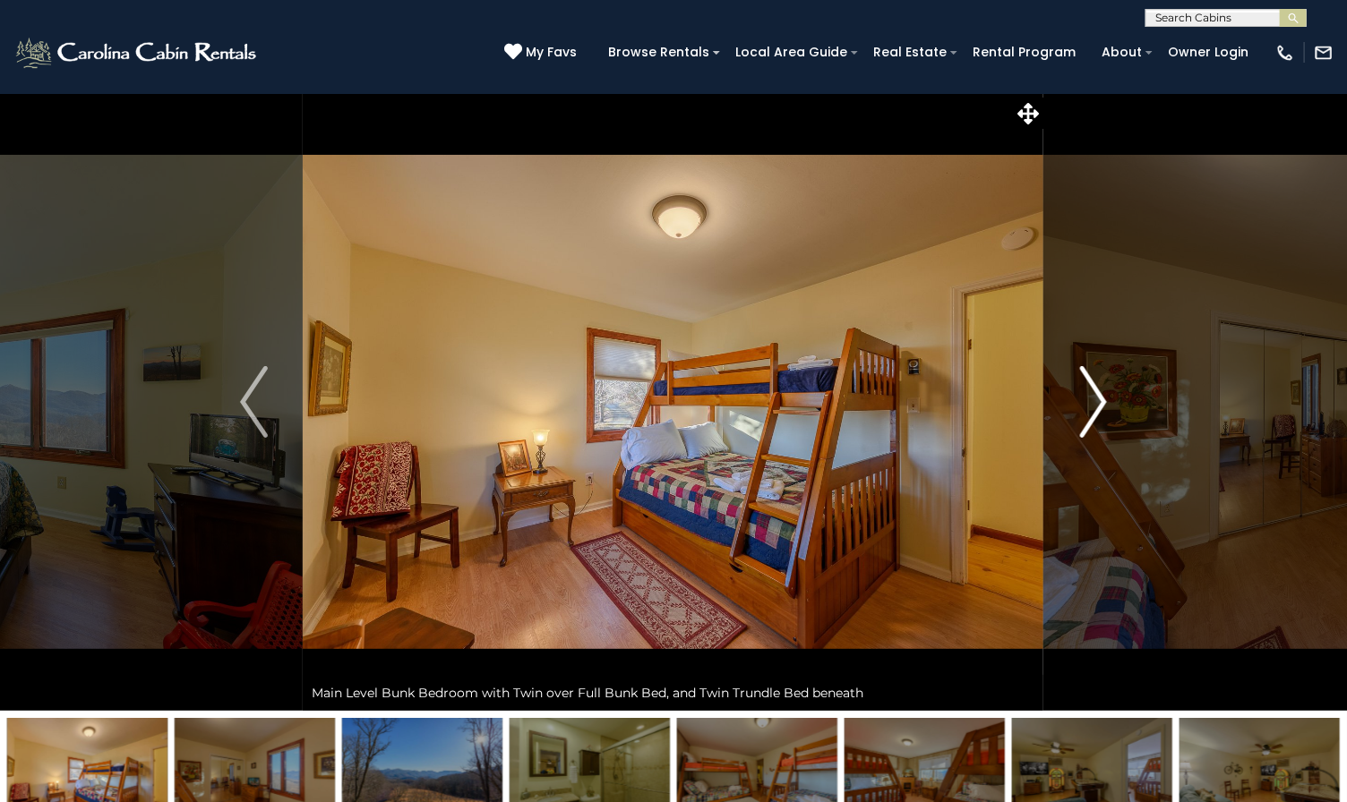
click at [1079, 418] on button "Next" at bounding box center [1093, 402] width 99 height 618
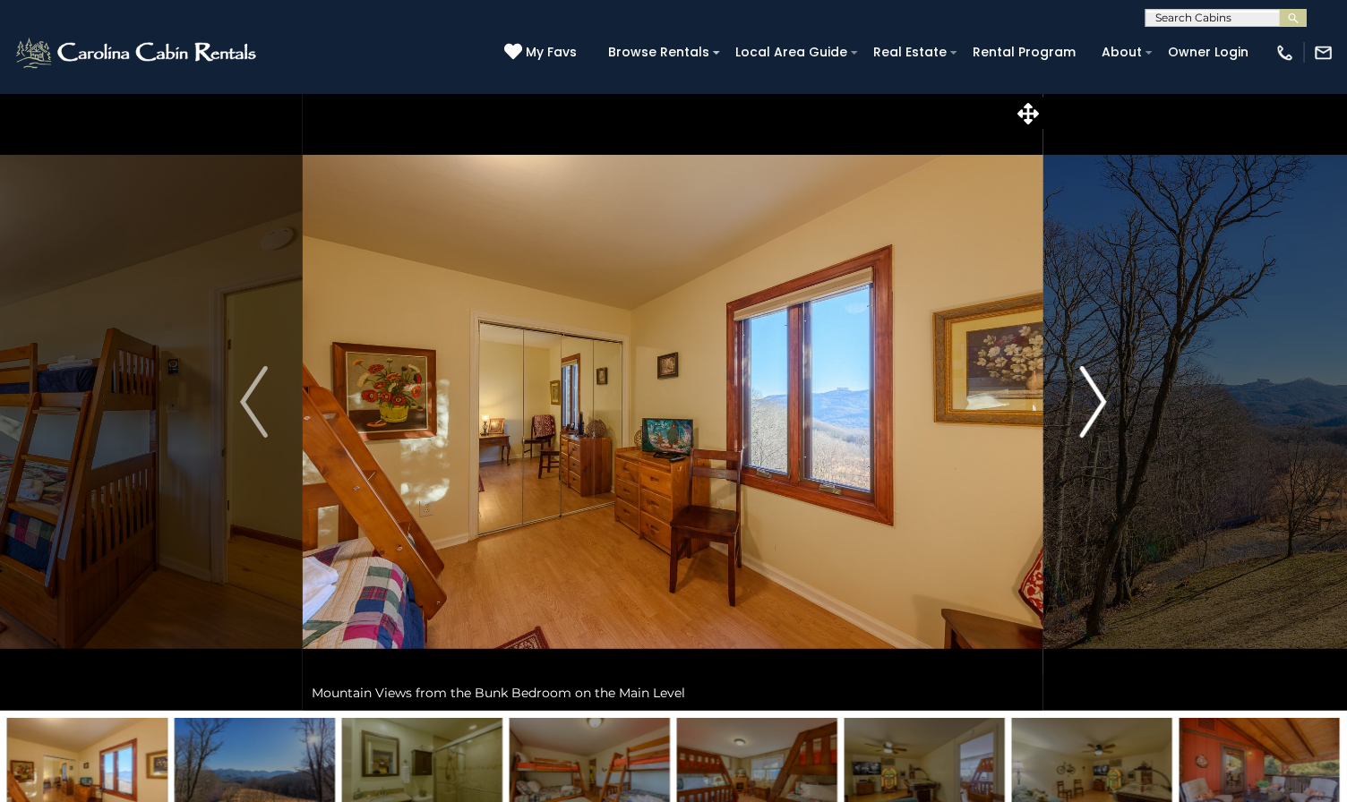
click at [1090, 420] on img "Next" at bounding box center [1092, 402] width 27 height 72
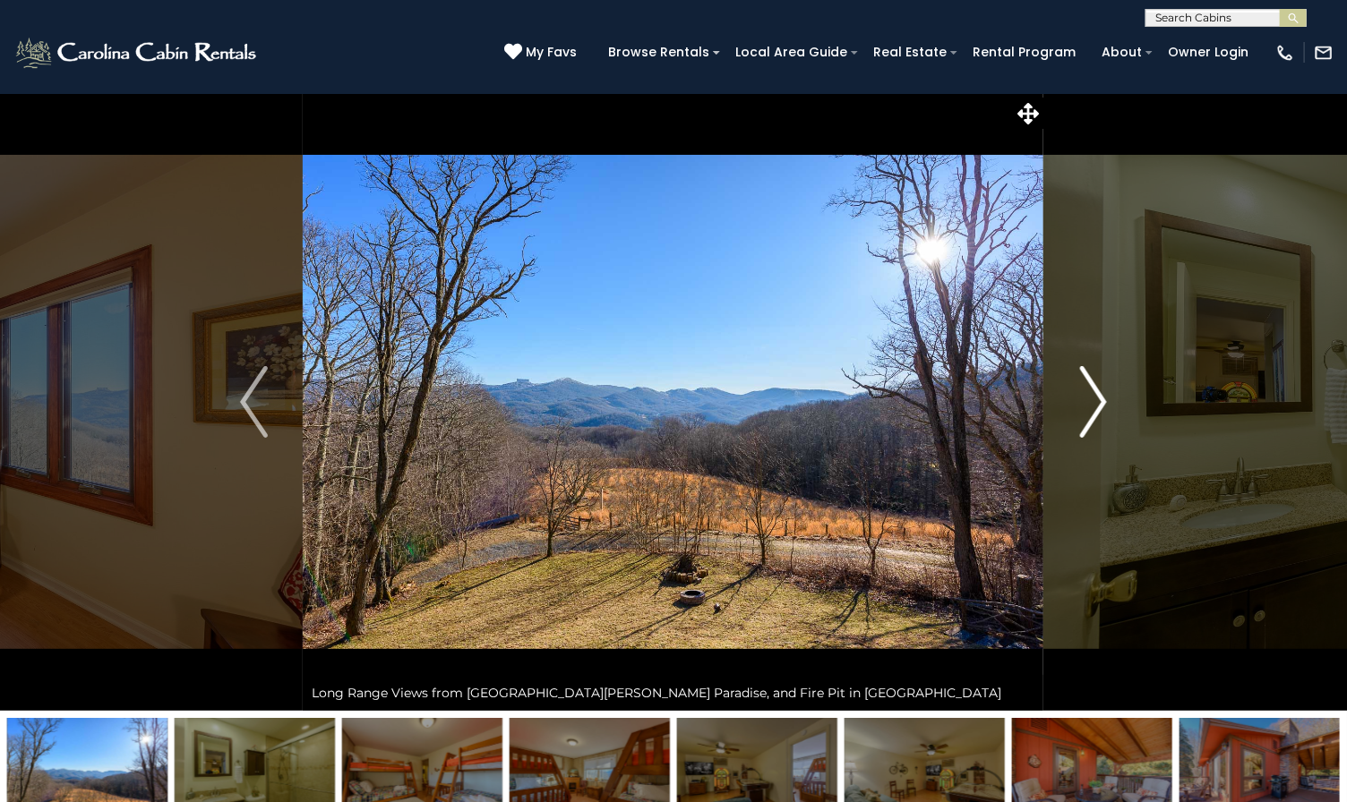
click at [1089, 422] on img "Next" at bounding box center [1092, 402] width 27 height 72
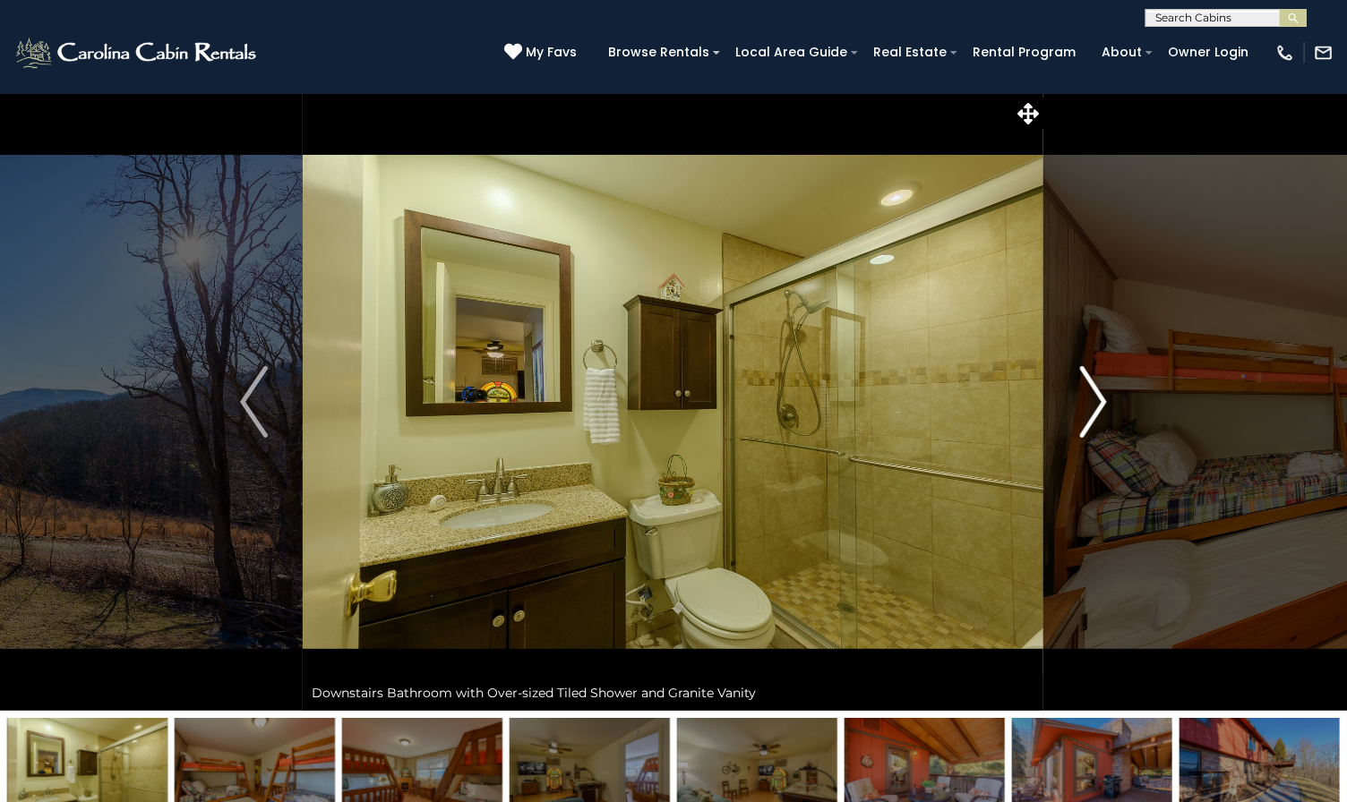
click at [1085, 418] on img "Next" at bounding box center [1092, 402] width 27 height 72
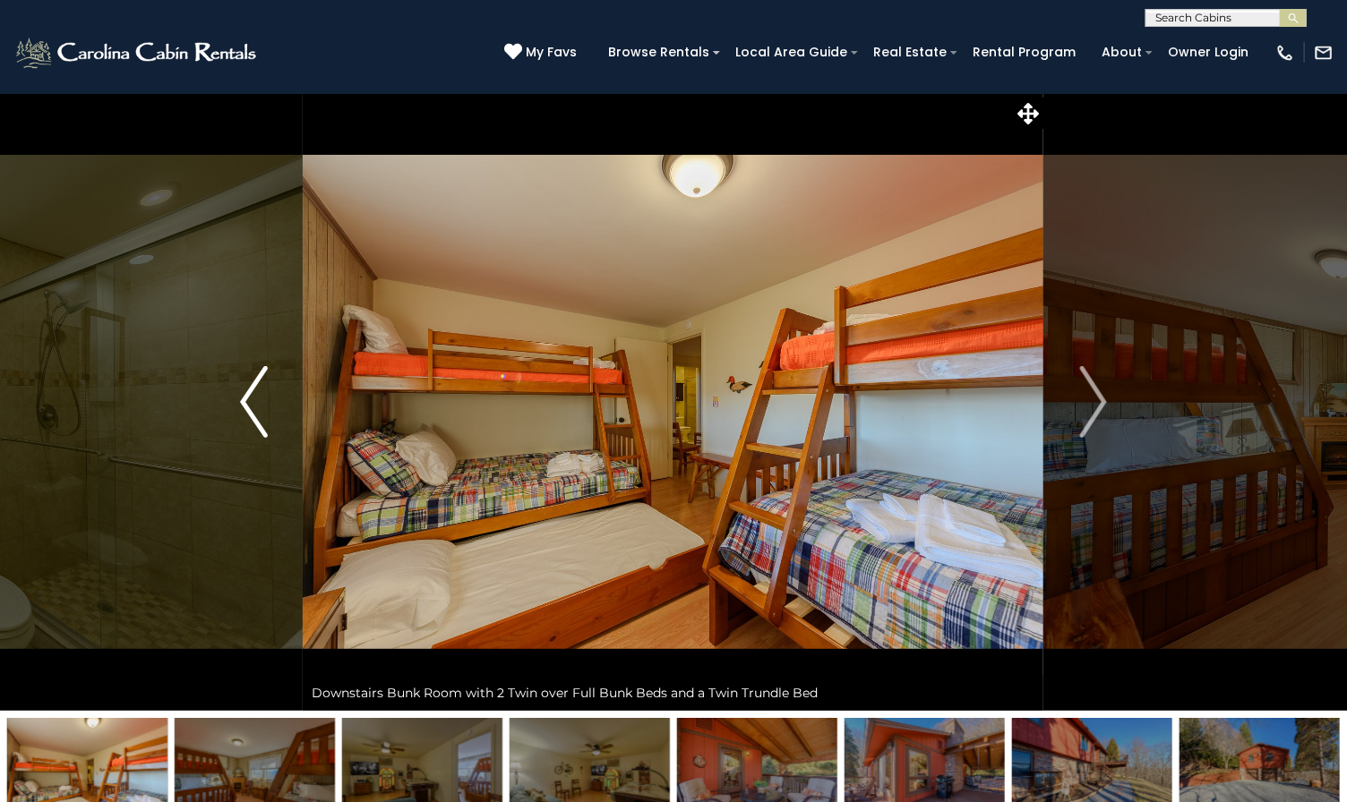
click at [235, 389] on button "Previous" at bounding box center [253, 402] width 99 height 618
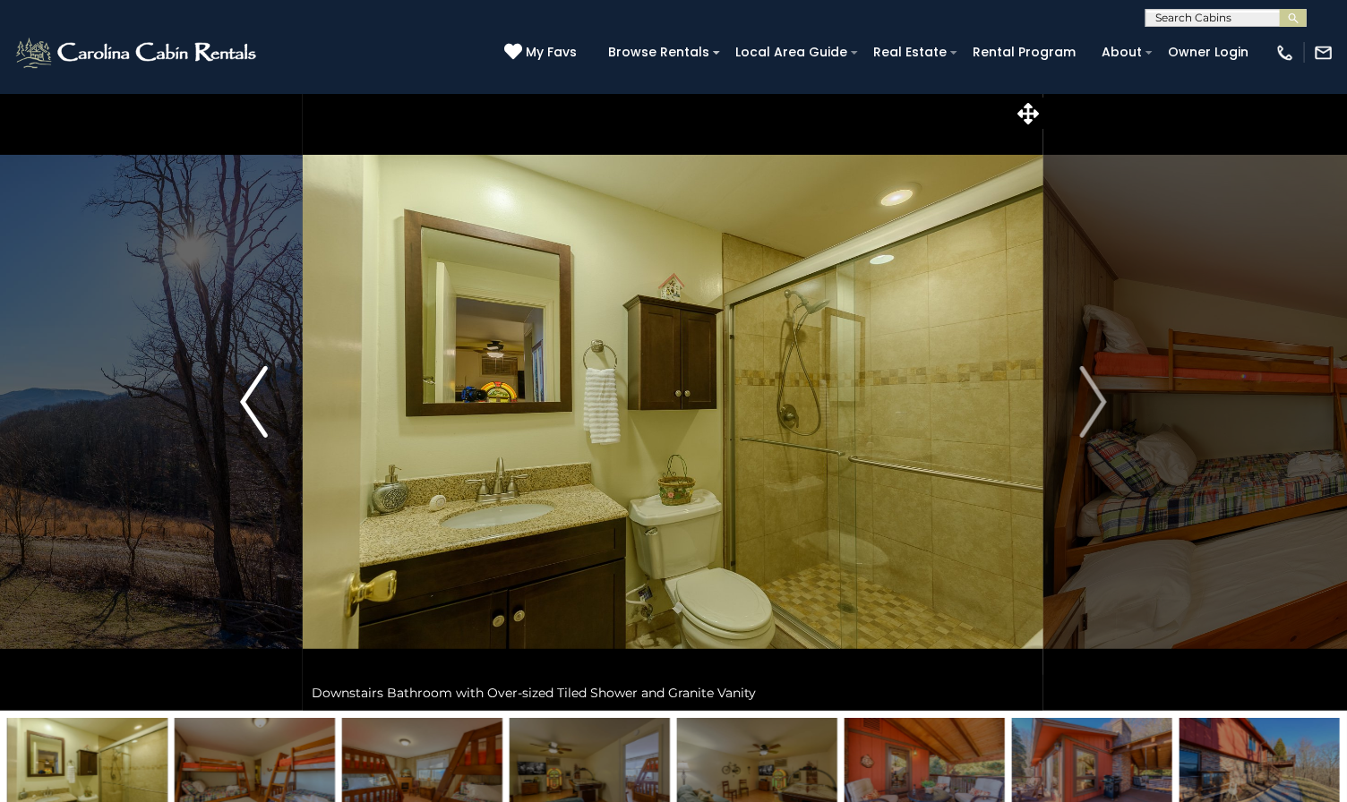
click at [257, 418] on img "Previous" at bounding box center [253, 402] width 27 height 72
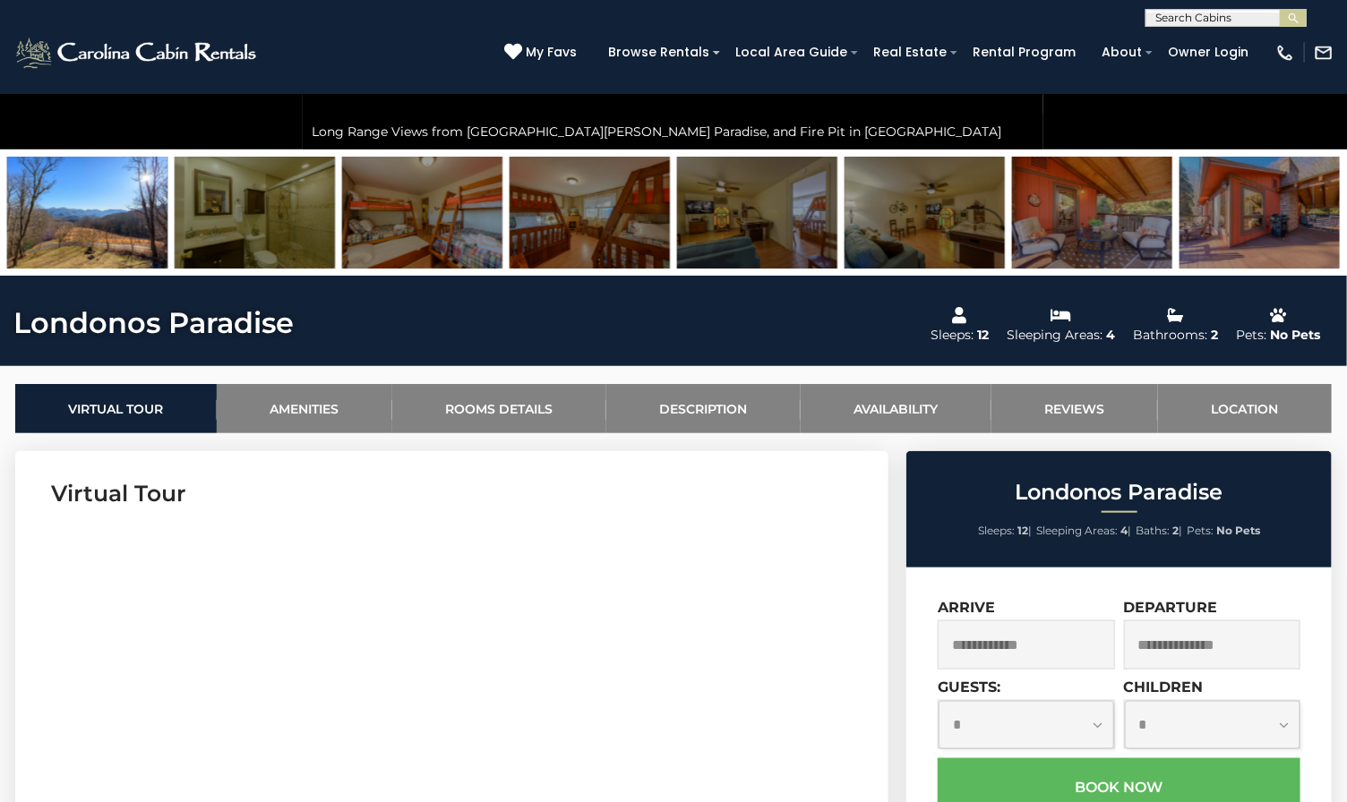
scroll to position [574, 0]
